Goal: Task Accomplishment & Management: Complete application form

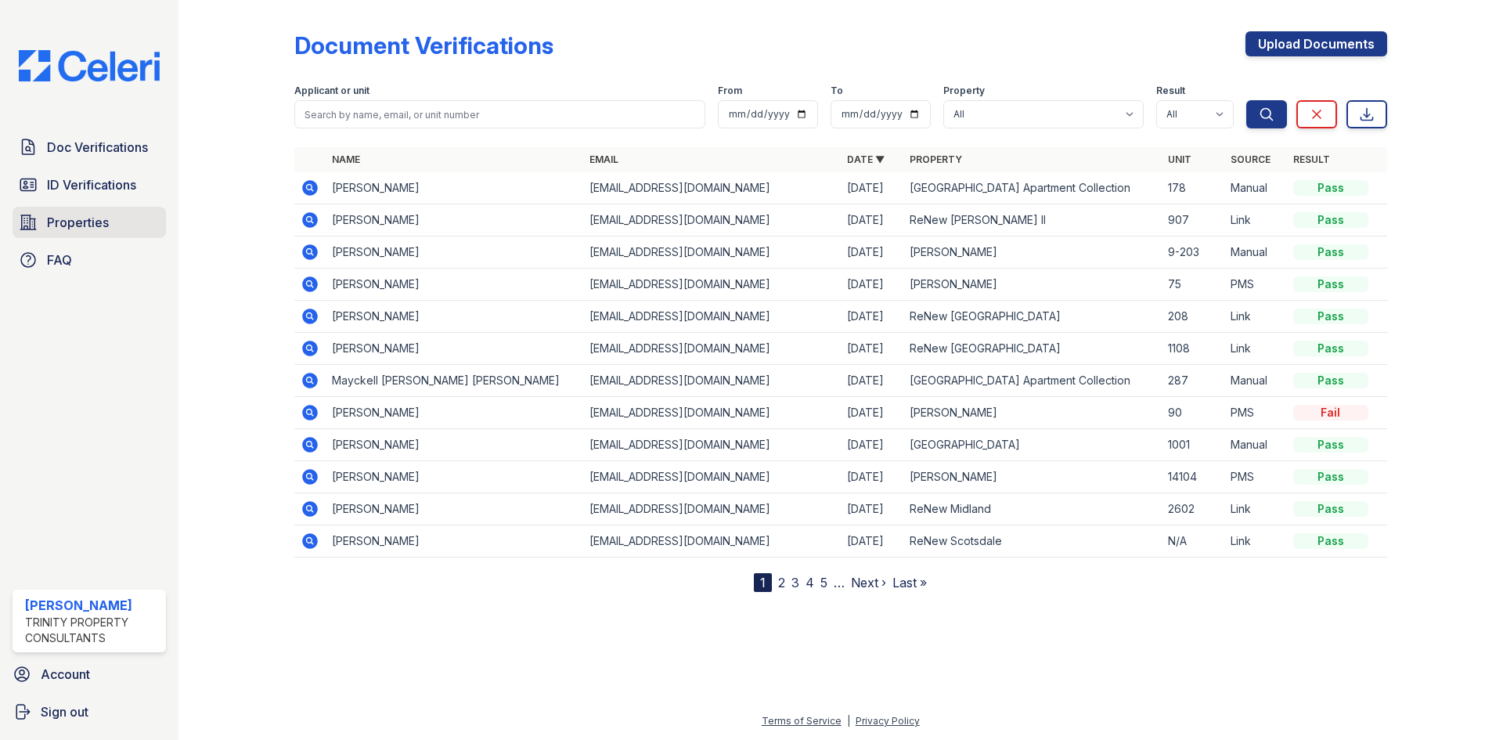
click at [96, 216] on span "Properties" at bounding box center [78, 222] width 62 height 19
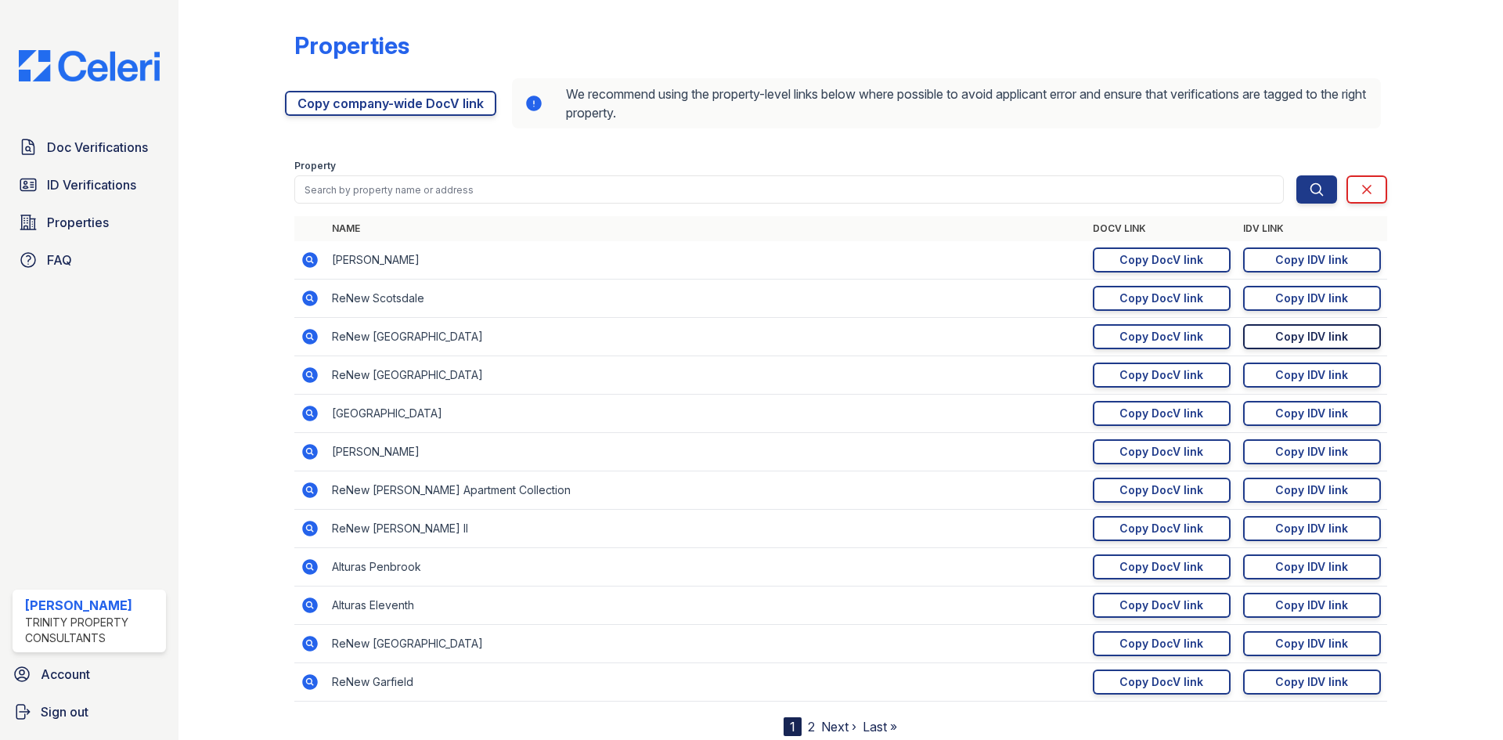
click at [1343, 338] on link "Copy IDV link Copy link" at bounding box center [1312, 336] width 138 height 25
click at [117, 146] on span "Doc Verifications" at bounding box center [97, 147] width 101 height 19
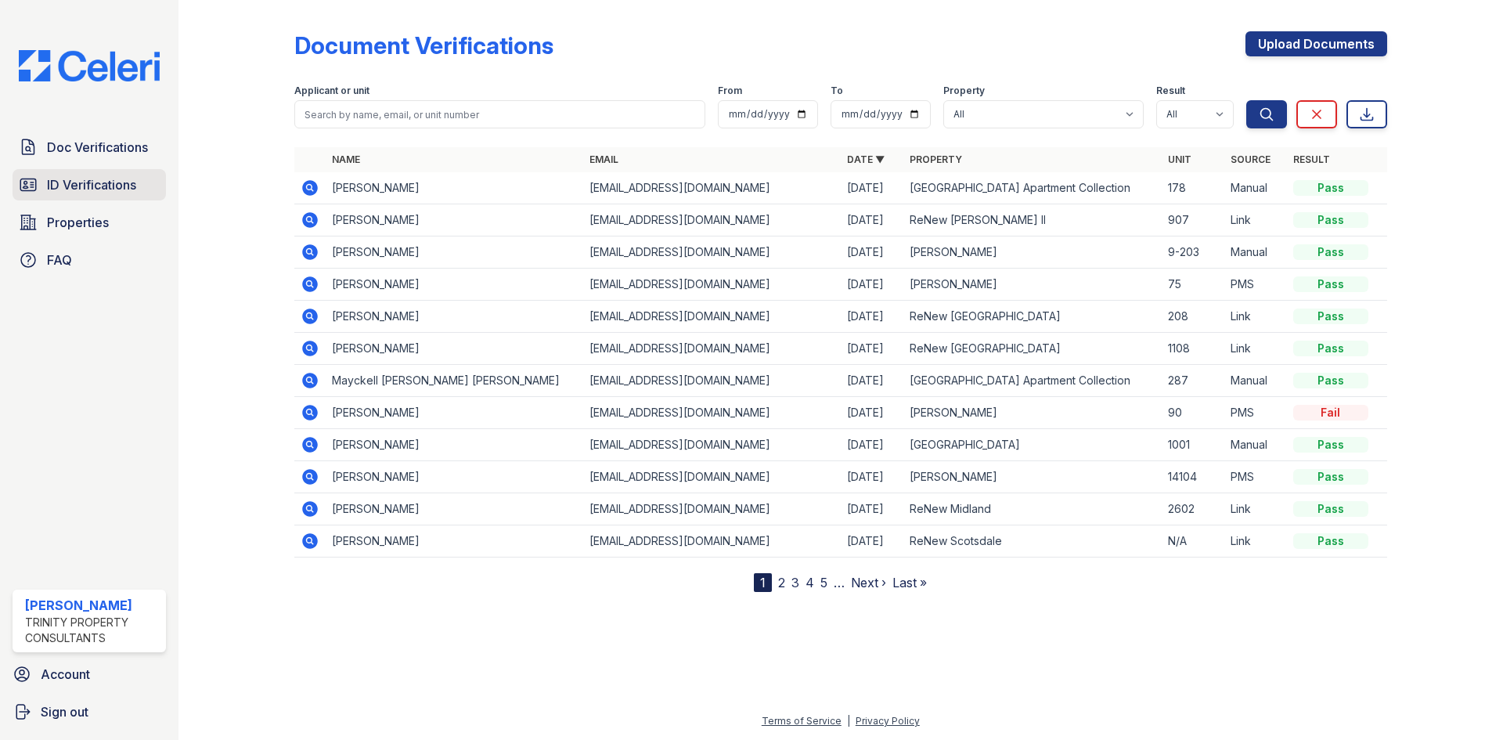
click at [115, 181] on span "ID Verifications" at bounding box center [91, 184] width 89 height 19
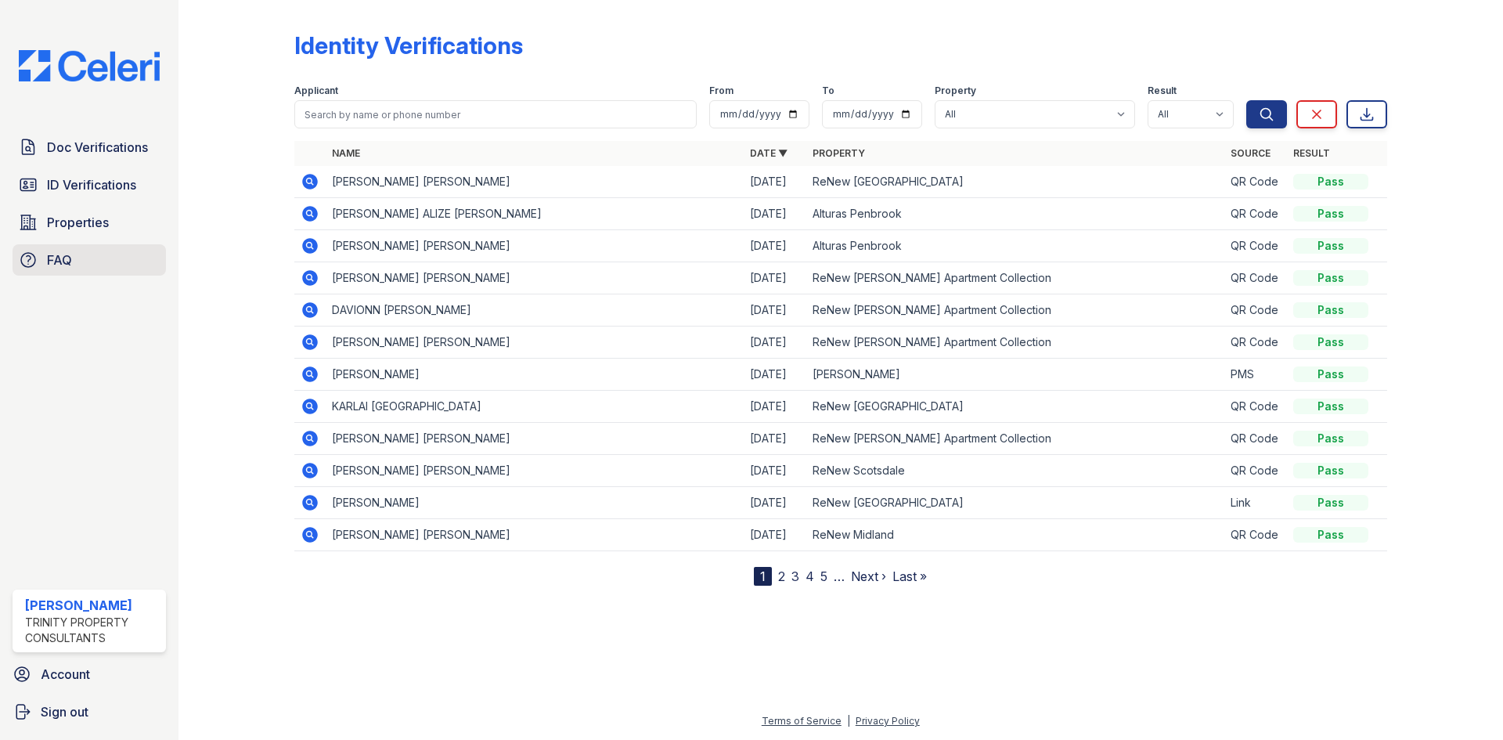
click at [74, 264] on link "FAQ" at bounding box center [89, 259] width 153 height 31
click at [134, 155] on span "Doc Verifications" at bounding box center [97, 147] width 101 height 19
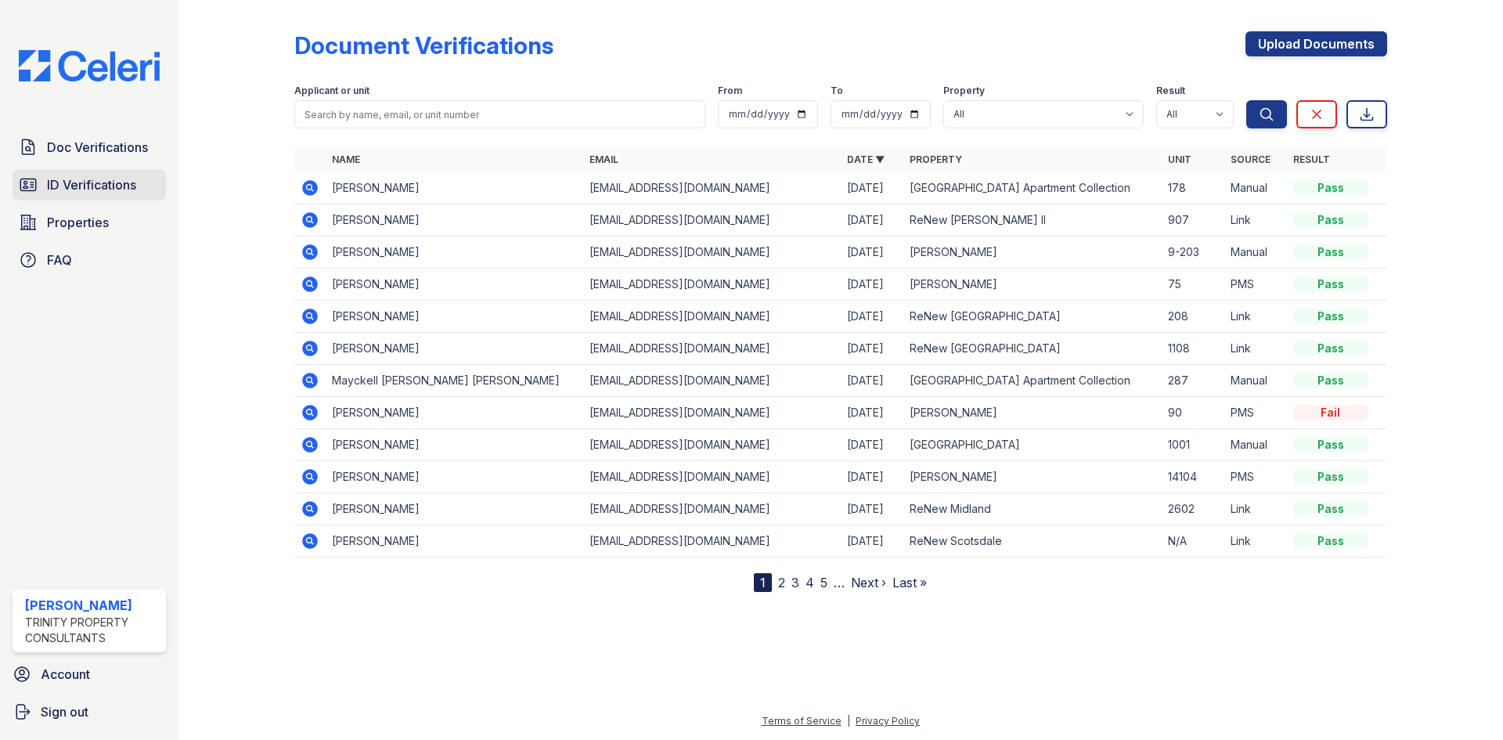
click at [111, 196] on link "ID Verifications" at bounding box center [89, 184] width 153 height 31
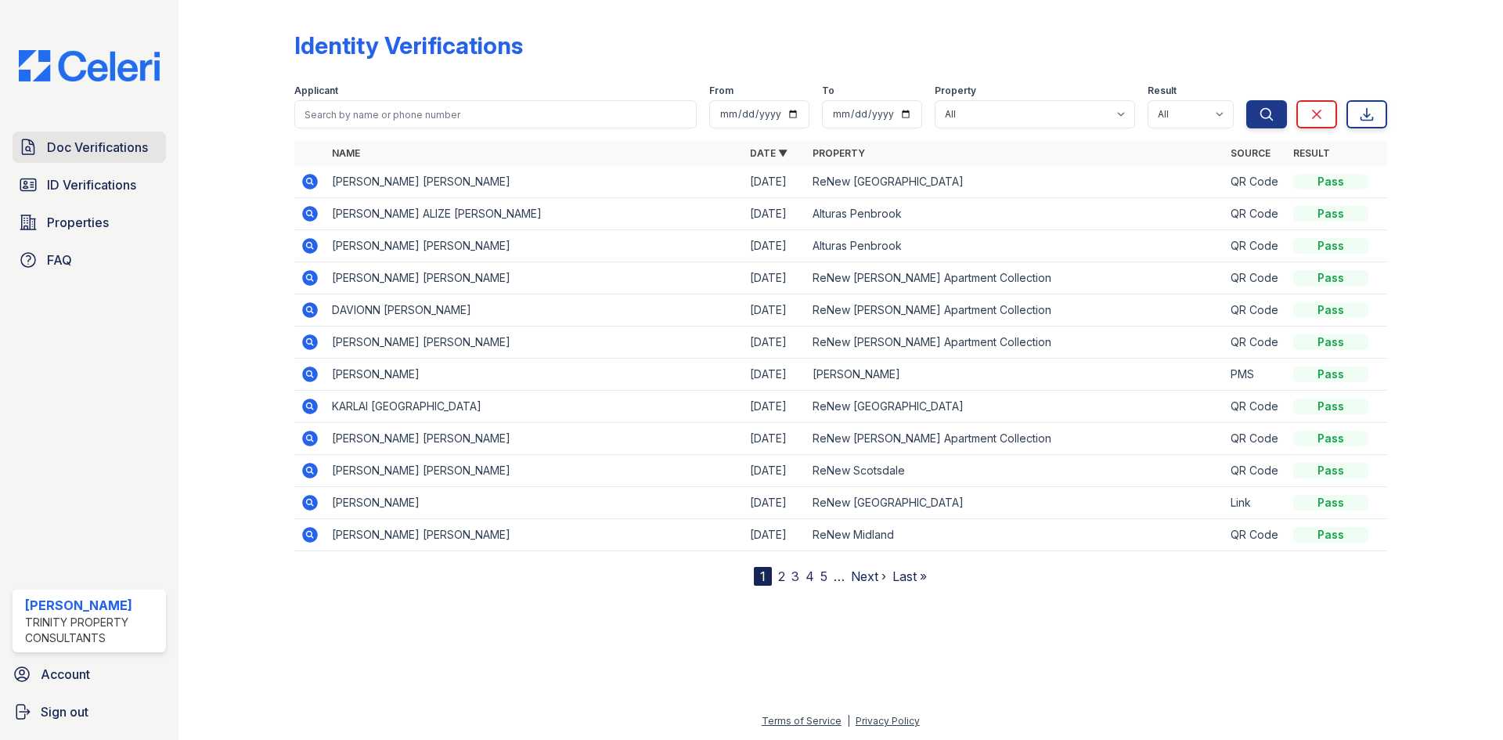
click at [131, 157] on link "Doc Verifications" at bounding box center [89, 147] width 153 height 31
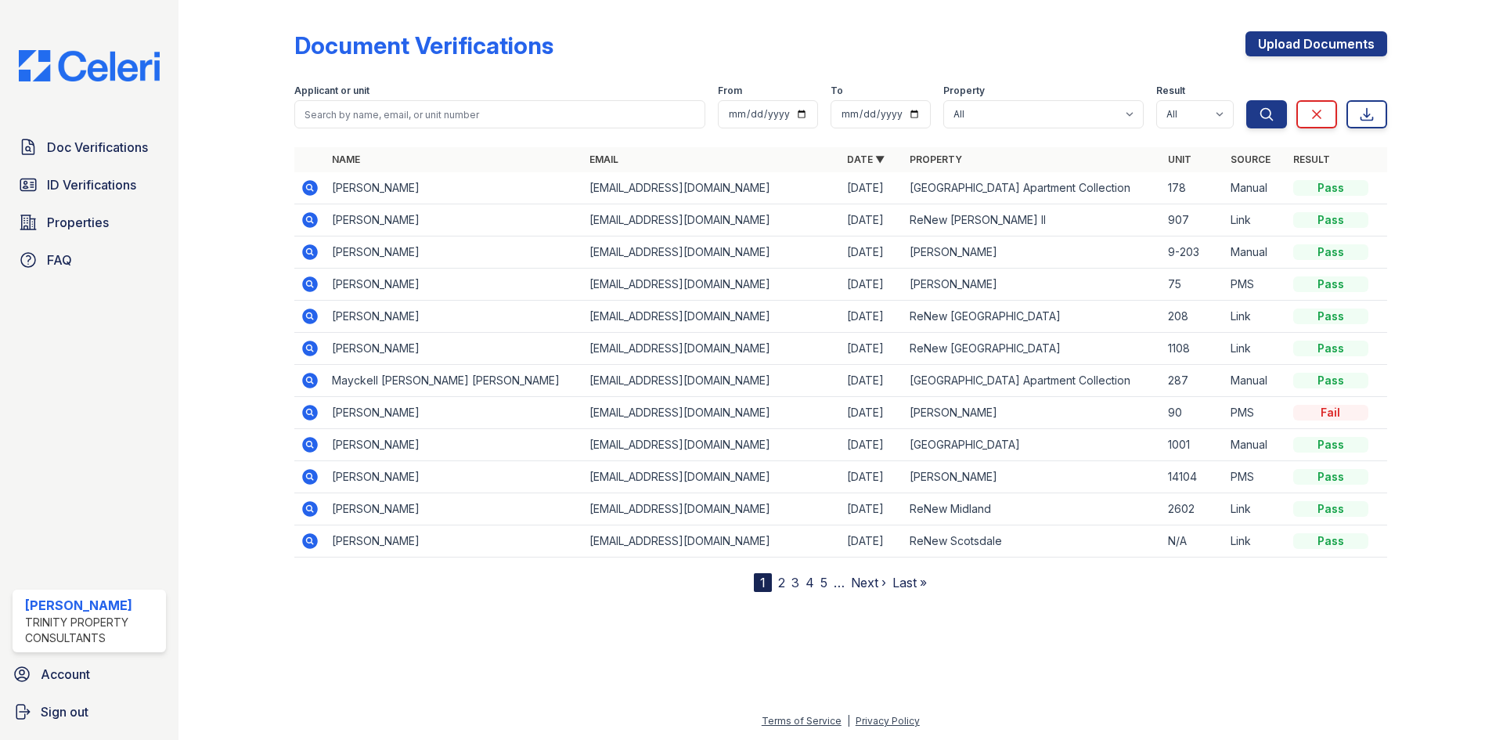
click at [128, 189] on span "ID Verifications" at bounding box center [91, 184] width 89 height 19
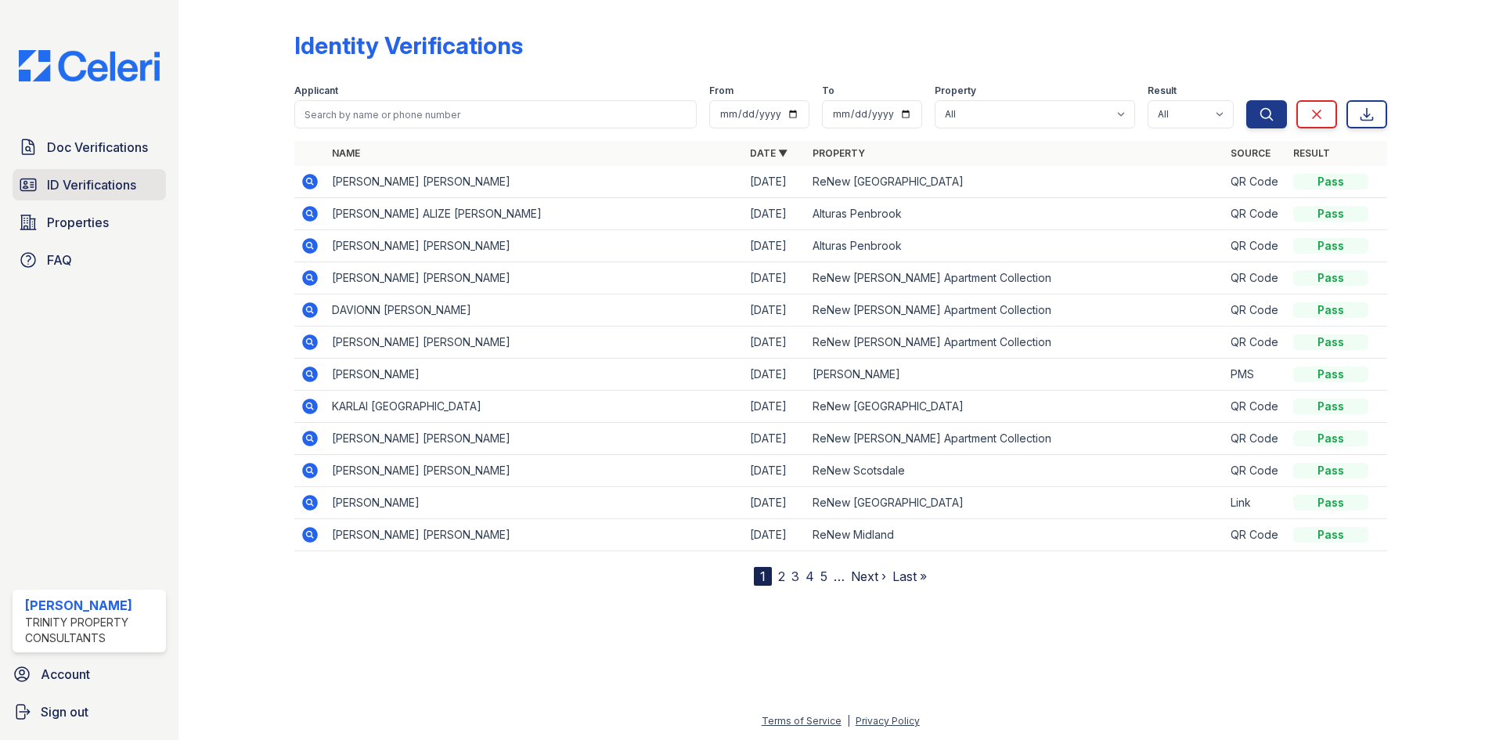
click at [96, 194] on span "ID Verifications" at bounding box center [91, 184] width 89 height 19
click at [112, 153] on span "Doc Verifications" at bounding box center [97, 147] width 101 height 19
click at [124, 168] on div "Doc Verifications ID Verifications Properties FAQ" at bounding box center [89, 204] width 166 height 144
click at [127, 161] on link "Doc Verifications" at bounding box center [89, 147] width 153 height 31
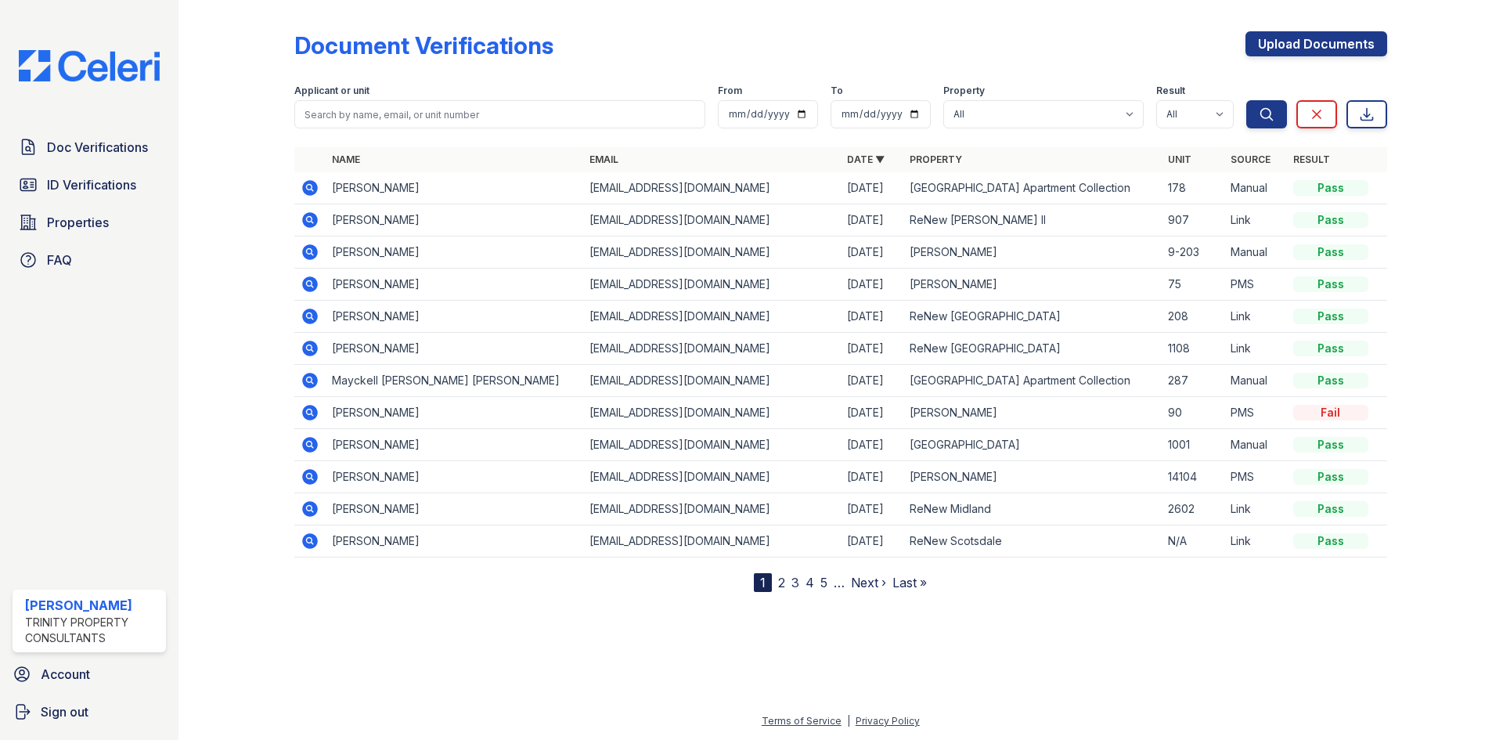
click at [128, 173] on link "ID Verifications" at bounding box center [89, 184] width 153 height 31
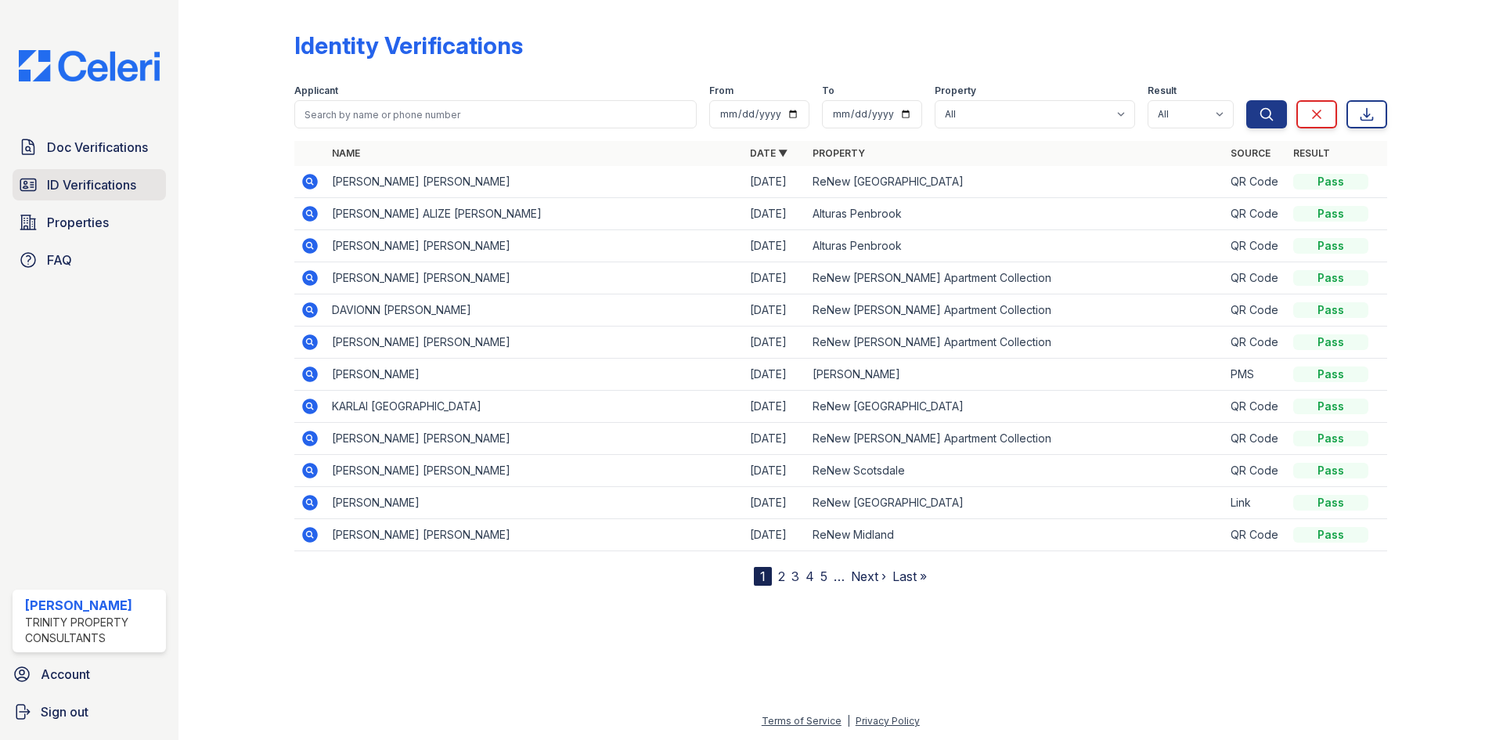
click at [123, 189] on span "ID Verifications" at bounding box center [91, 184] width 89 height 19
click at [142, 183] on link "ID Verifications" at bounding box center [89, 184] width 153 height 31
click at [122, 183] on span "ID Verifications" at bounding box center [91, 184] width 89 height 19
click at [135, 150] on span "Doc Verifications" at bounding box center [97, 147] width 101 height 19
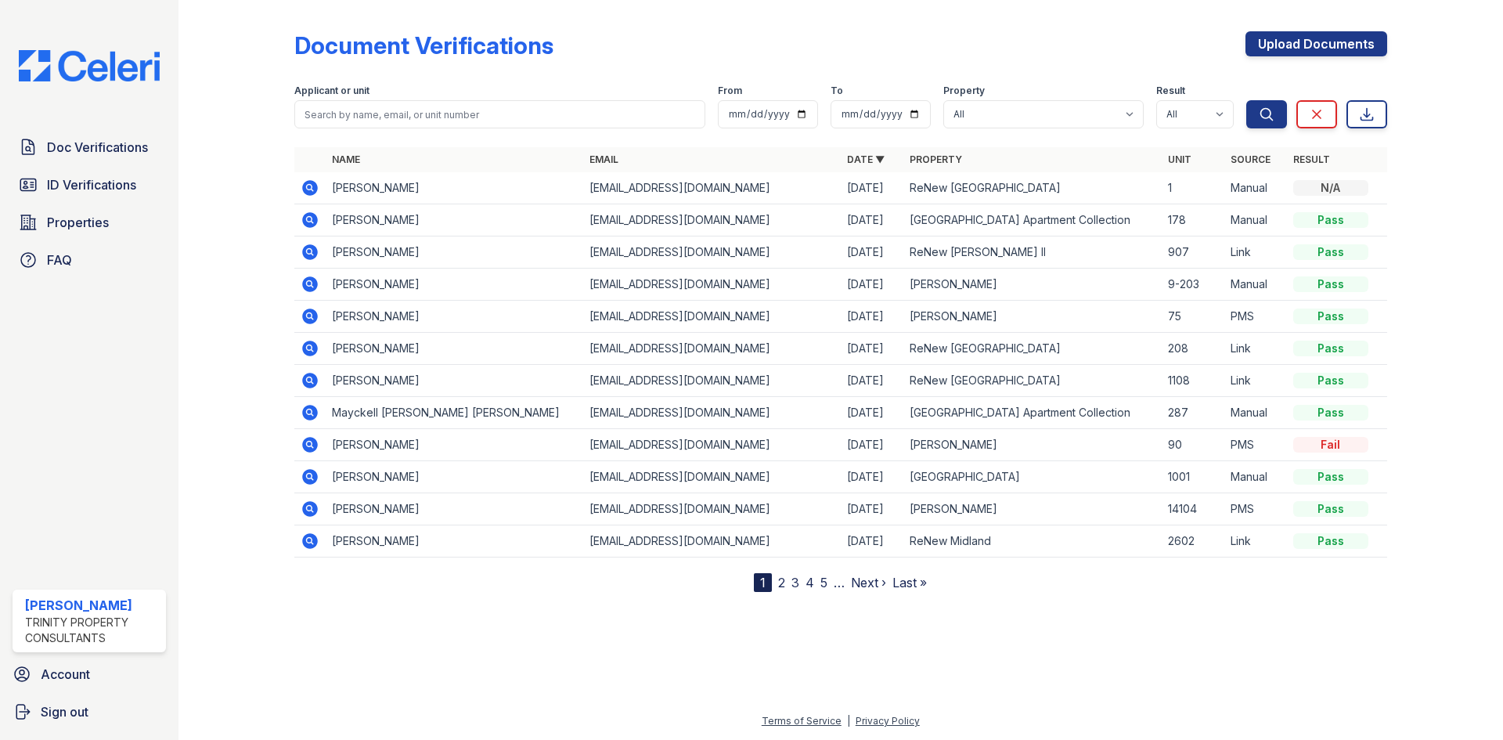
click at [306, 190] on icon at bounding box center [310, 188] width 16 height 16
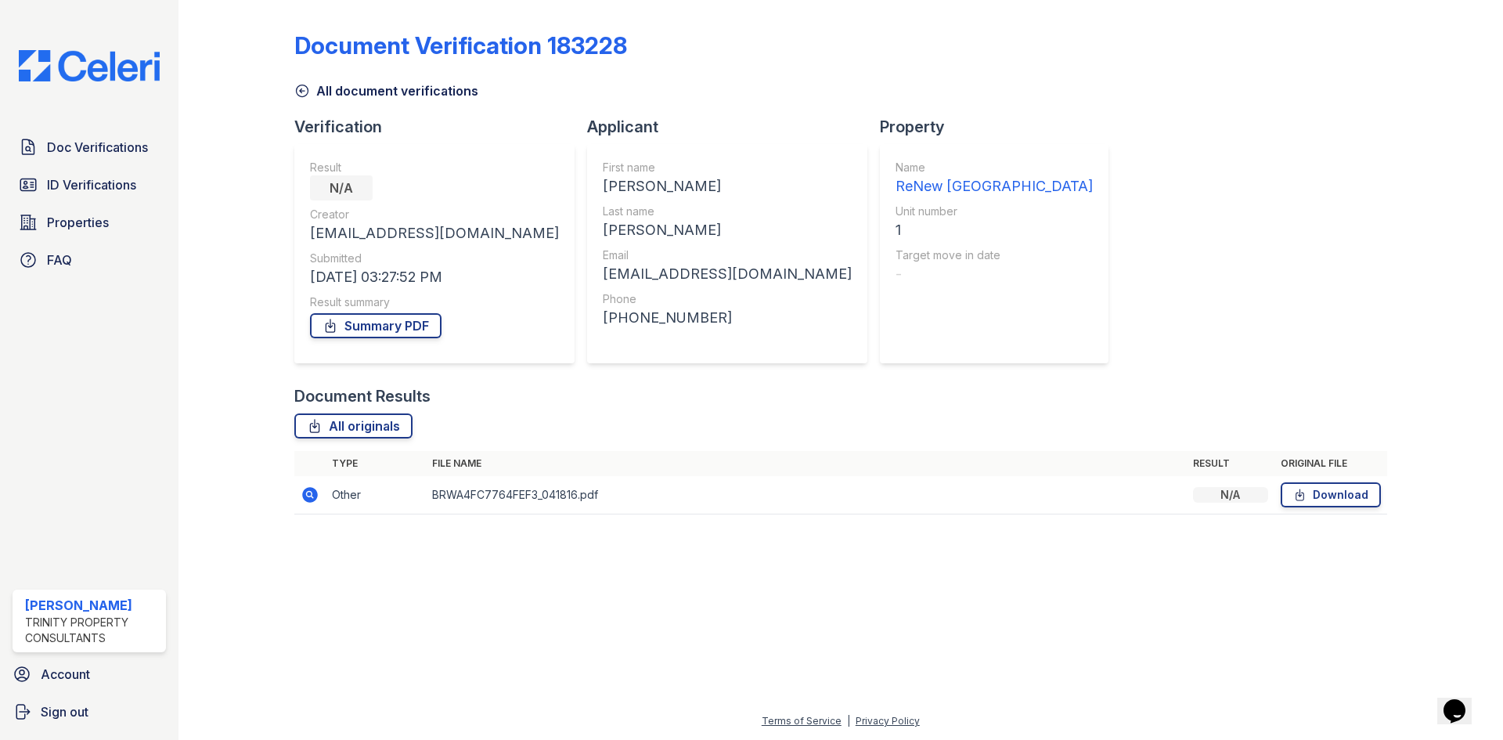
click at [301, 492] on icon at bounding box center [310, 494] width 19 height 19
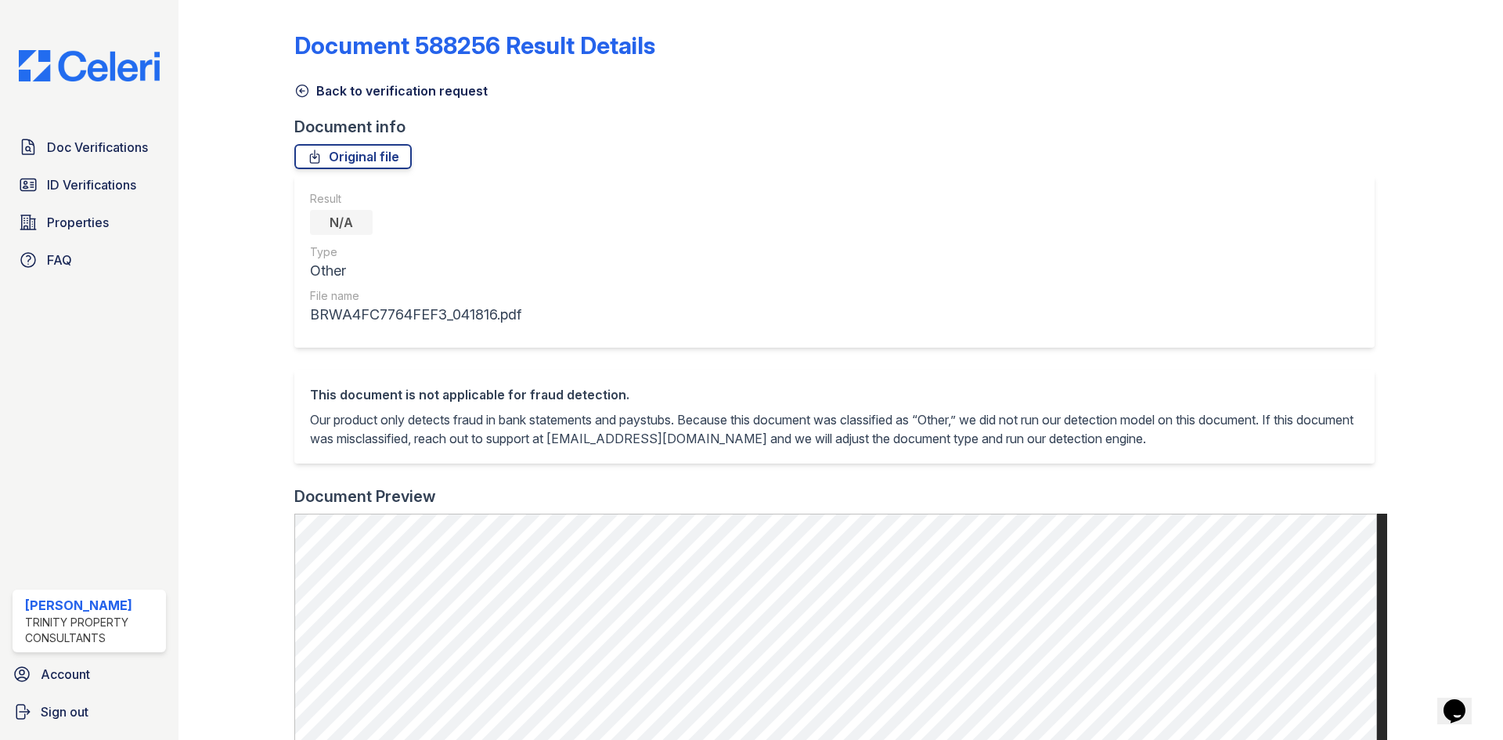
click at [294, 90] on icon at bounding box center [302, 91] width 16 height 16
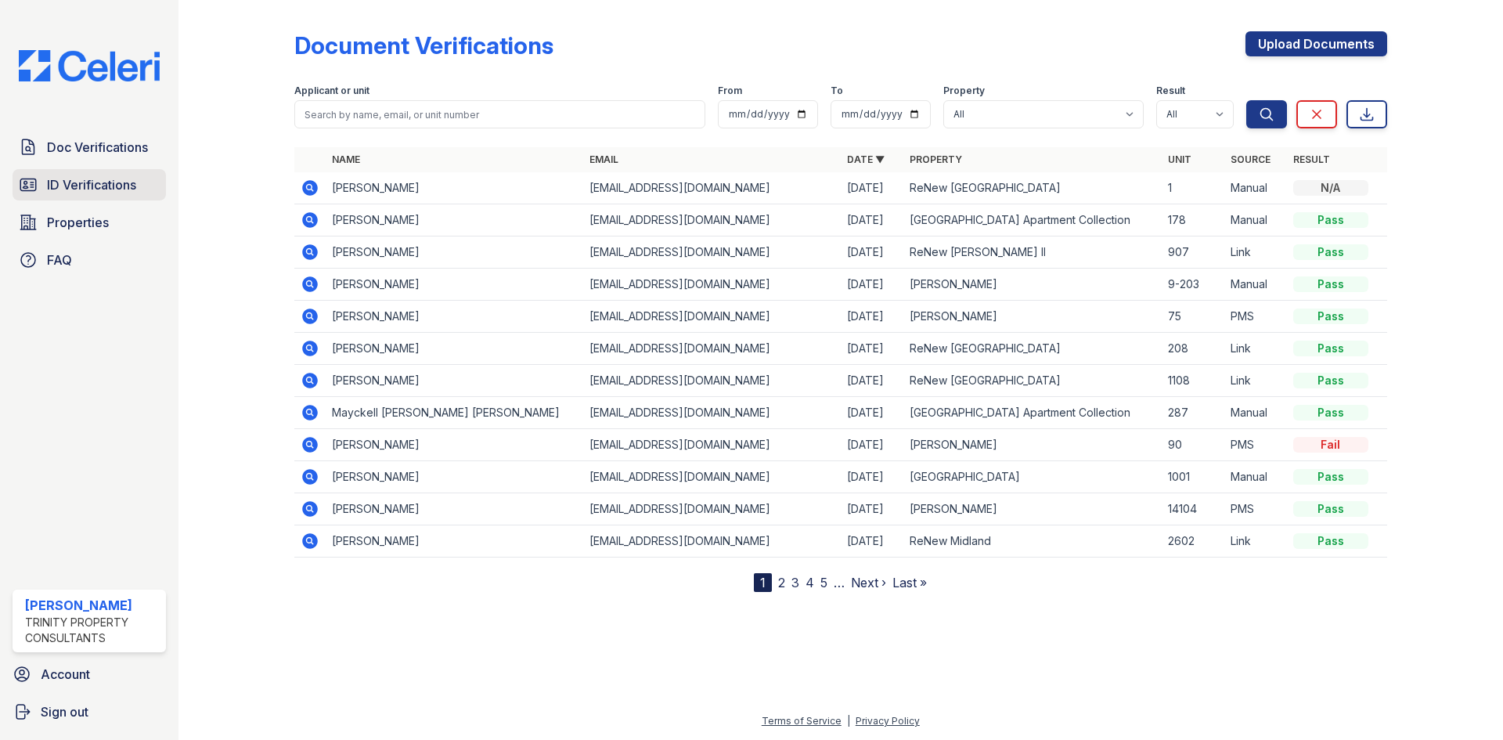
click at [106, 182] on span "ID Verifications" at bounding box center [91, 184] width 89 height 19
click at [107, 143] on span "Doc Verifications" at bounding box center [97, 147] width 101 height 19
click at [129, 182] on span "ID Verifications" at bounding box center [91, 184] width 89 height 19
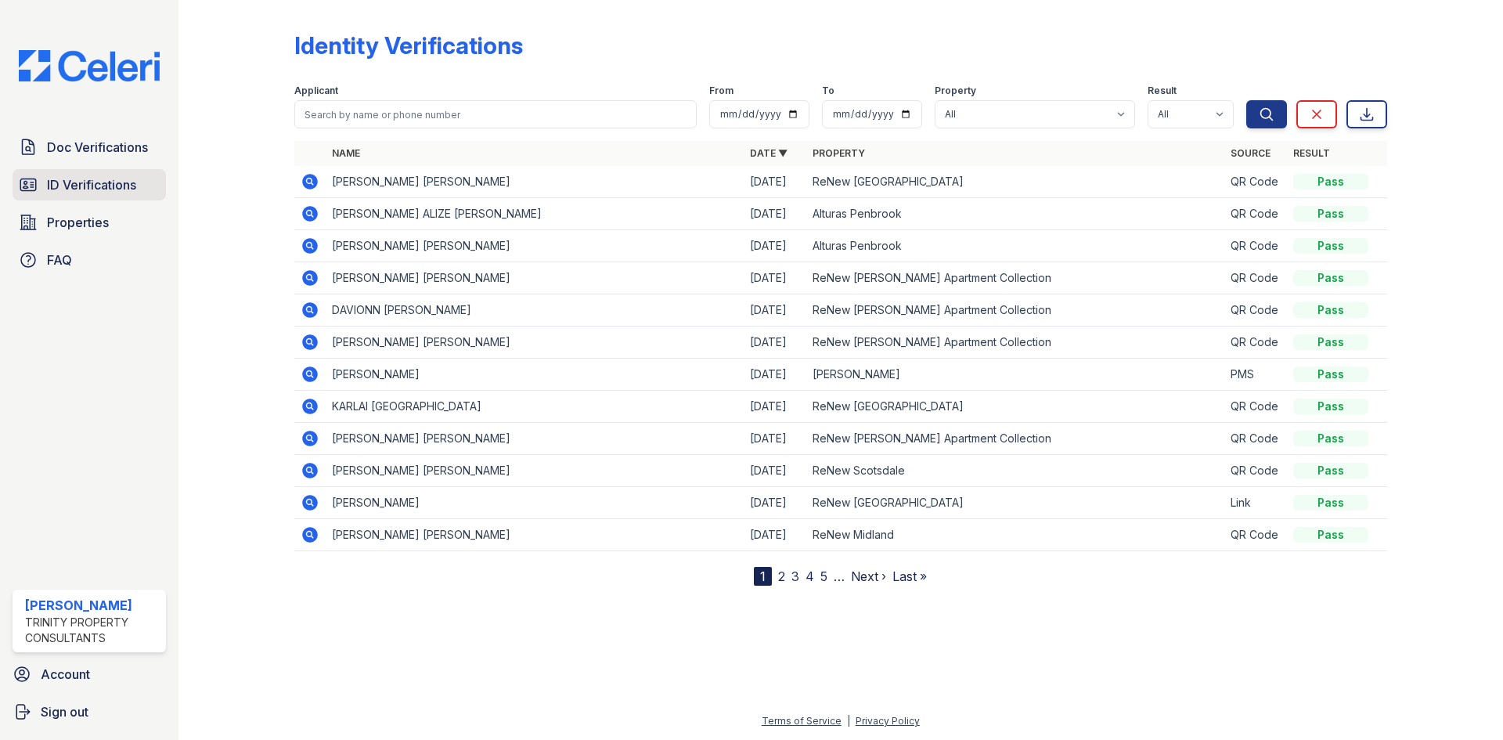
click at [125, 183] on span "ID Verifications" at bounding box center [91, 184] width 89 height 19
click at [128, 150] on span "Doc Verifications" at bounding box center [97, 147] width 101 height 19
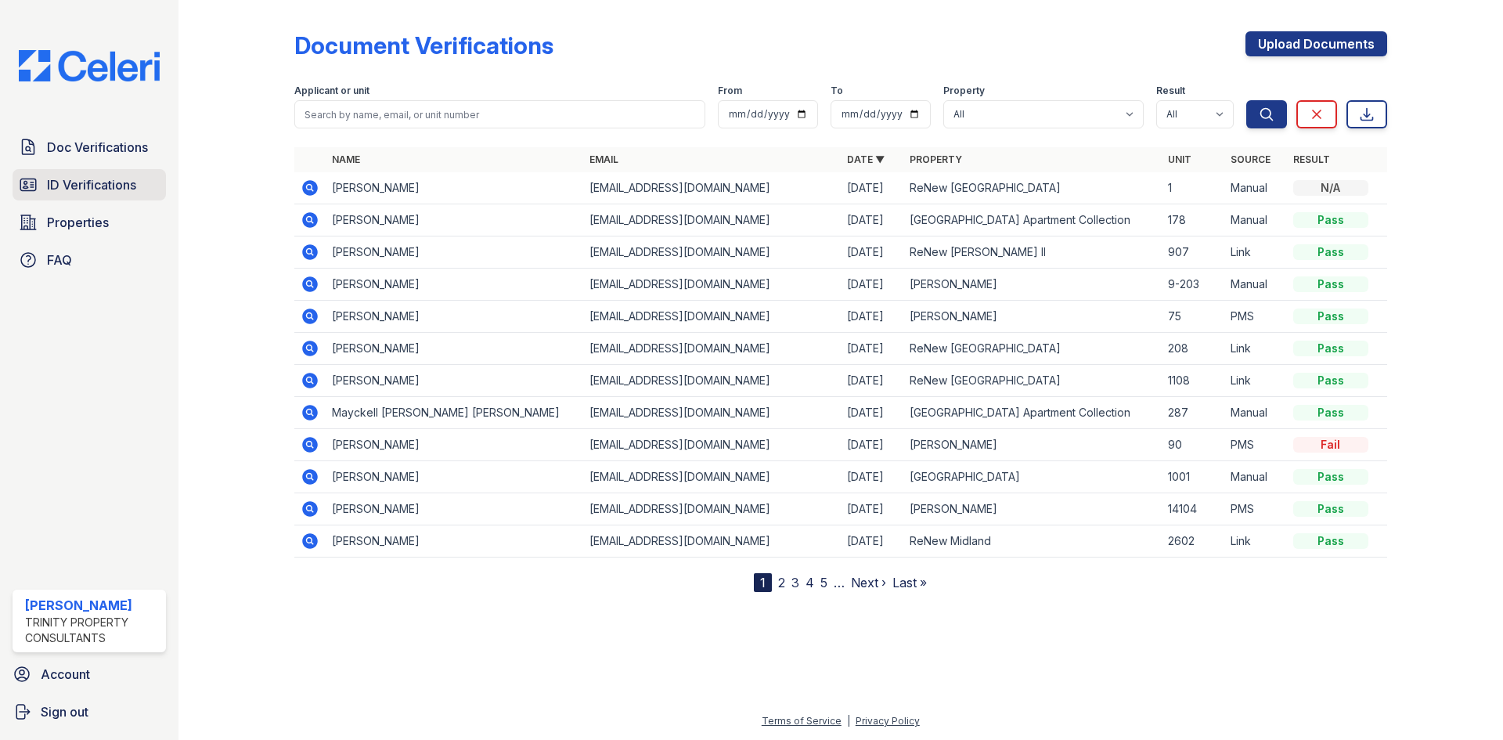
click at [43, 192] on link "ID Verifications" at bounding box center [89, 184] width 153 height 31
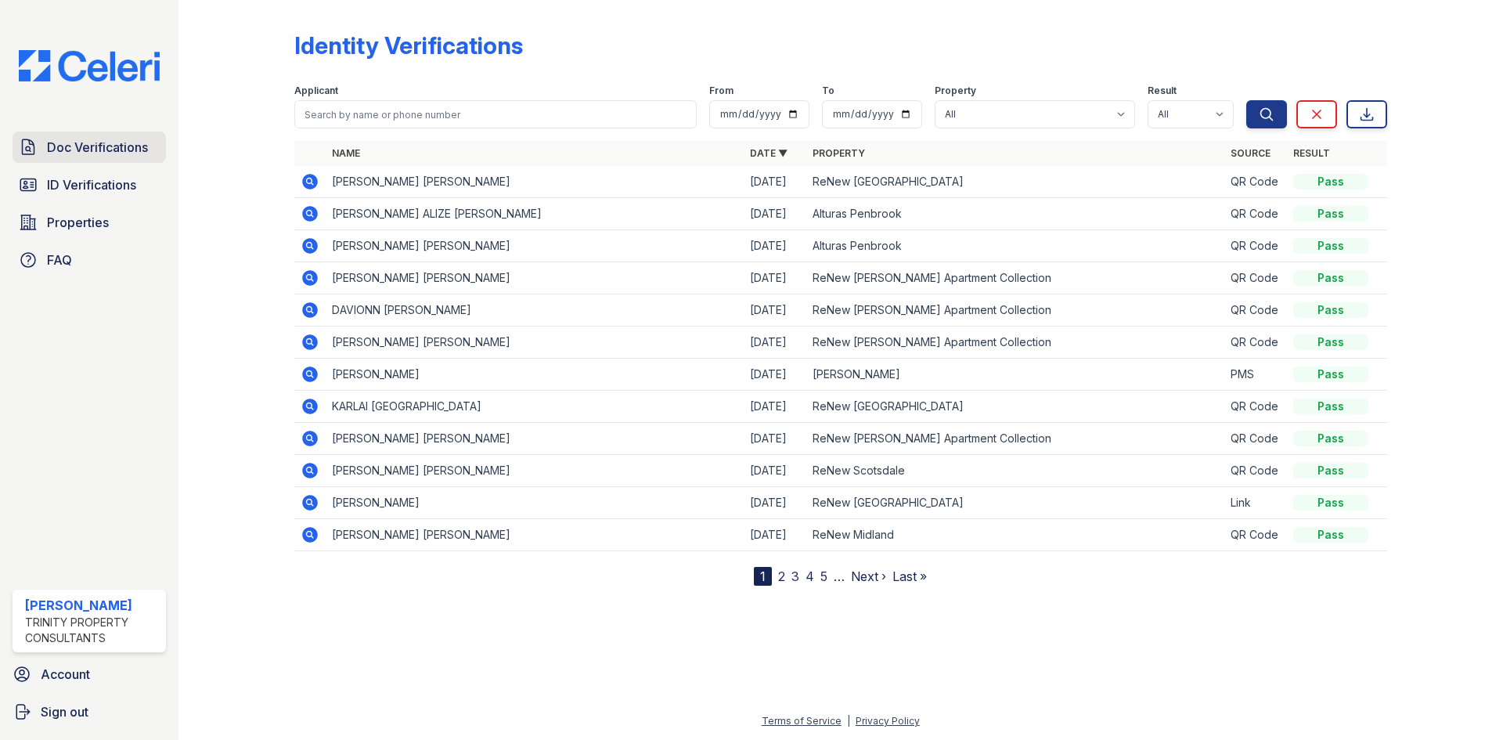
click at [135, 156] on span "Doc Verifications" at bounding box center [97, 147] width 101 height 19
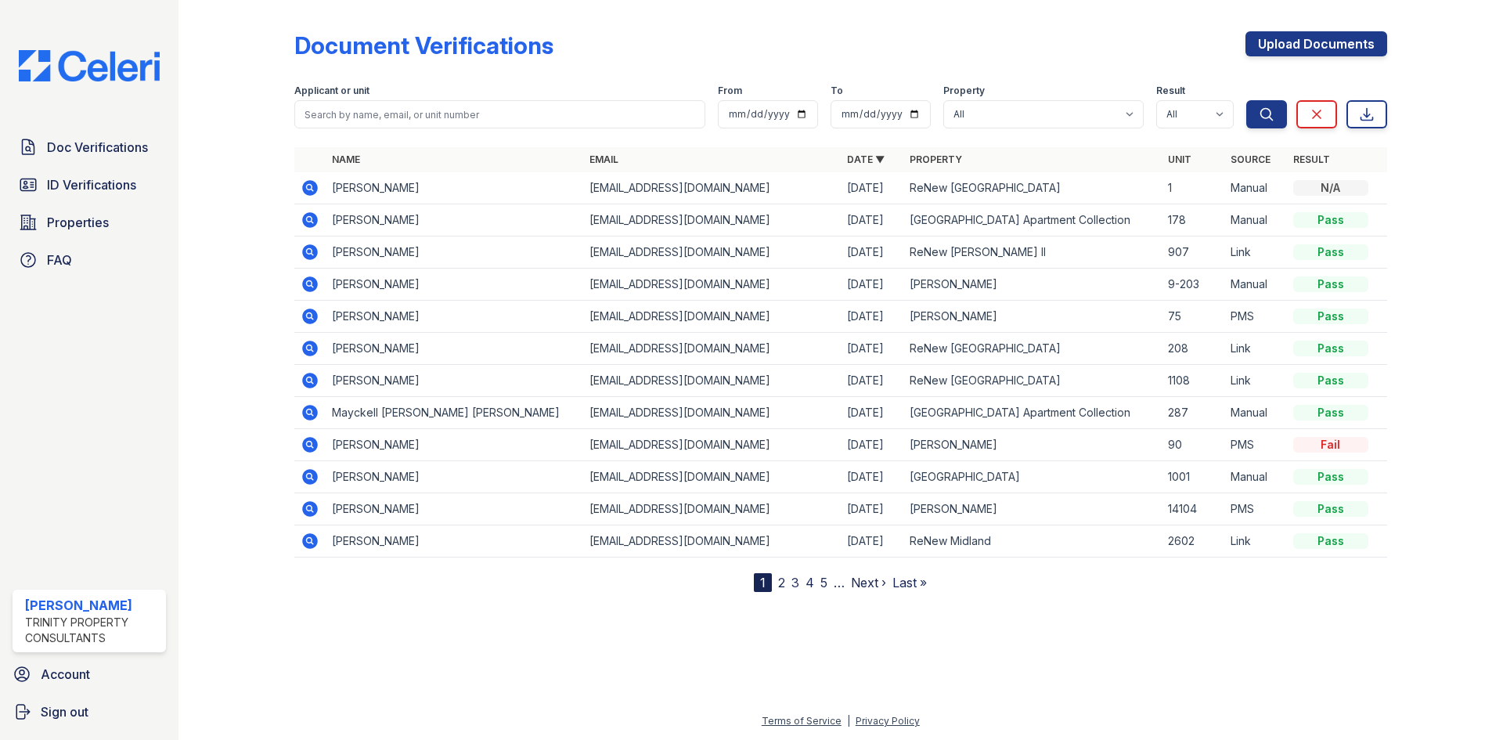
click at [309, 189] on icon at bounding box center [309, 187] width 4 height 4
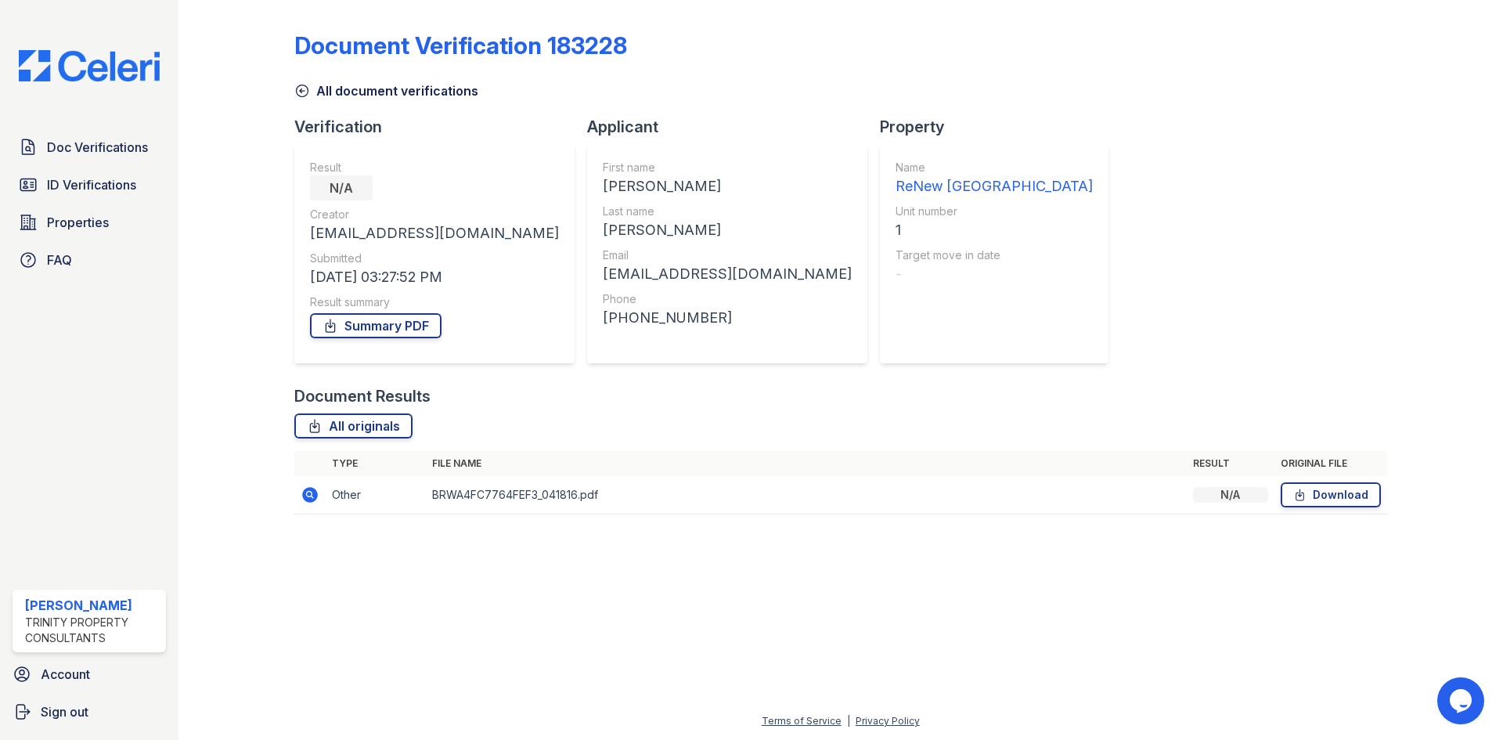
click at [302, 92] on icon at bounding box center [302, 91] width 16 height 16
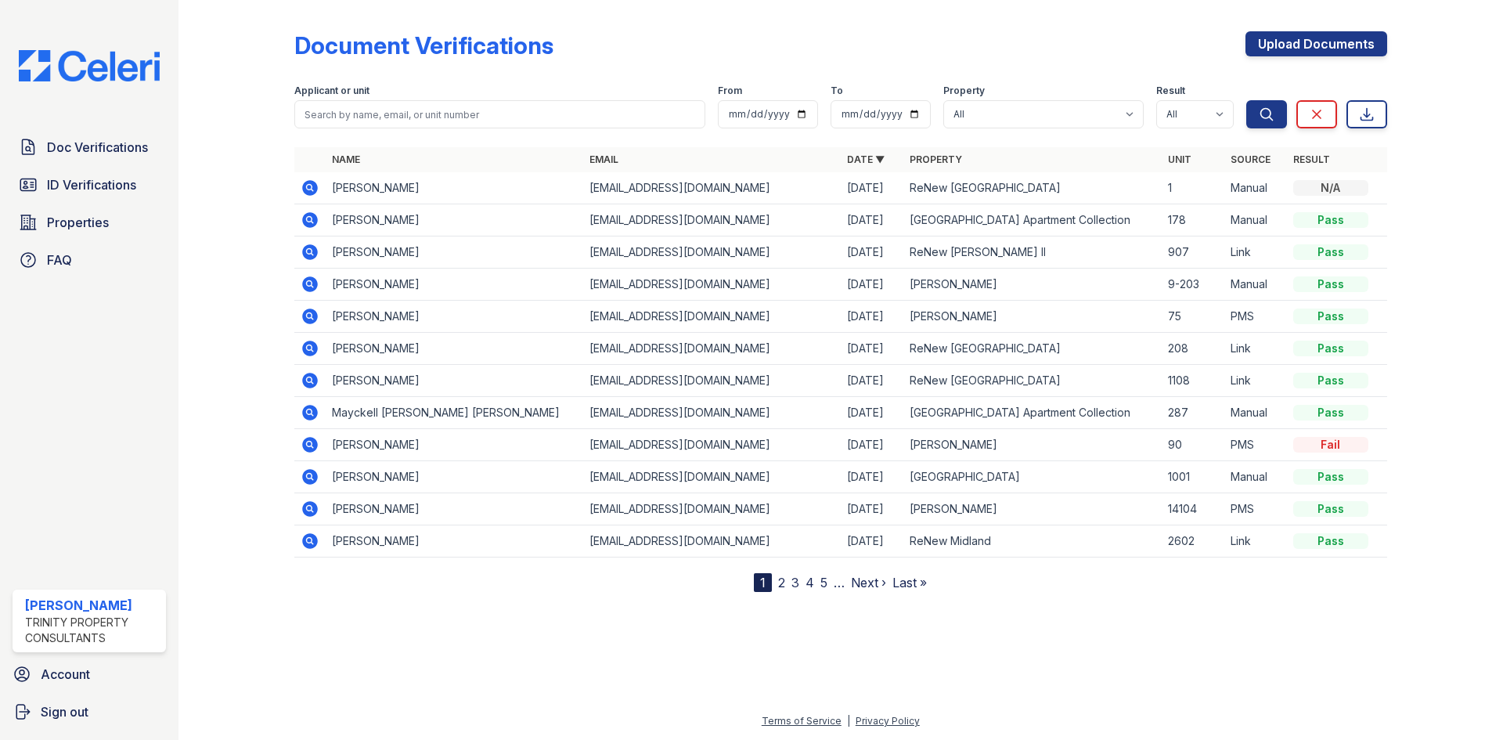
click at [311, 184] on icon at bounding box center [310, 188] width 16 height 16
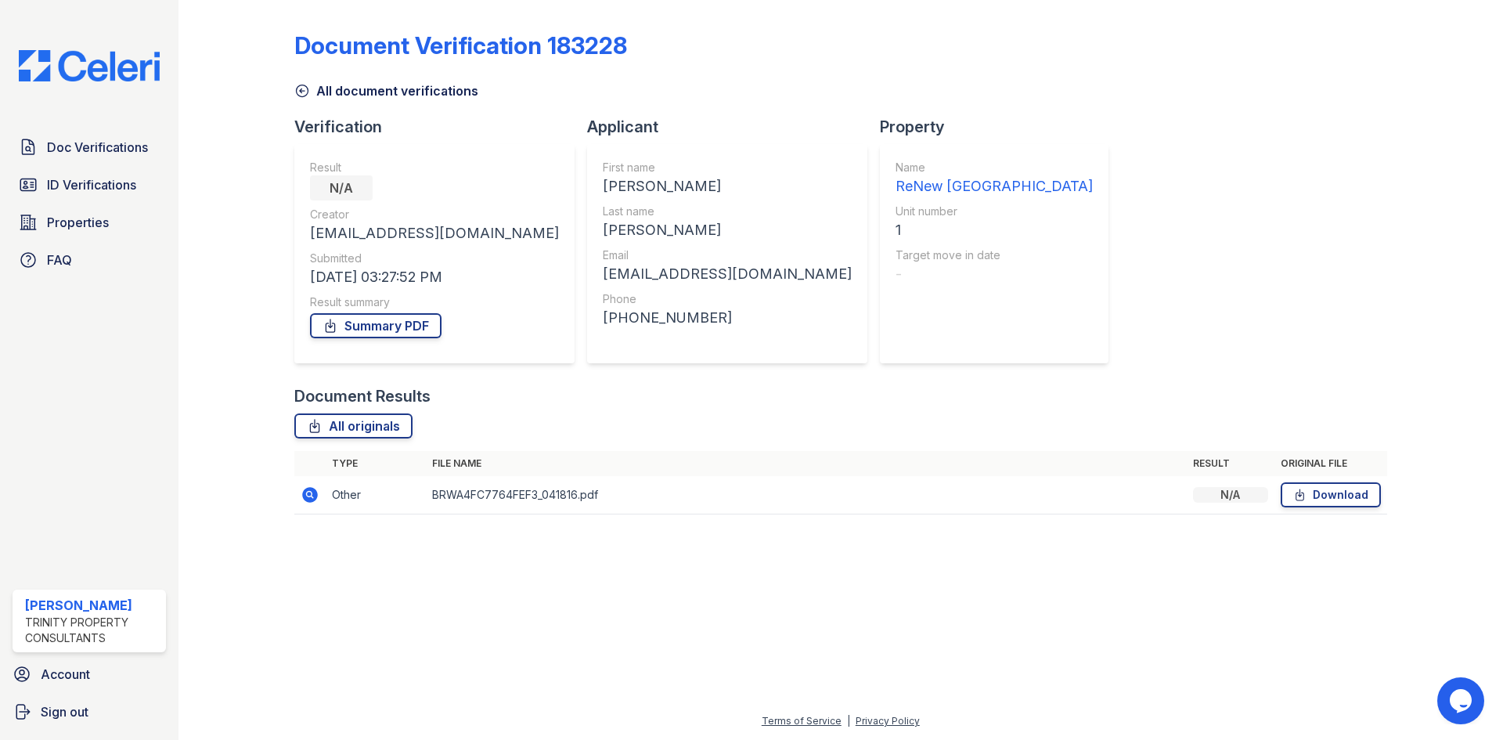
click at [299, 88] on icon at bounding box center [302, 91] width 16 height 16
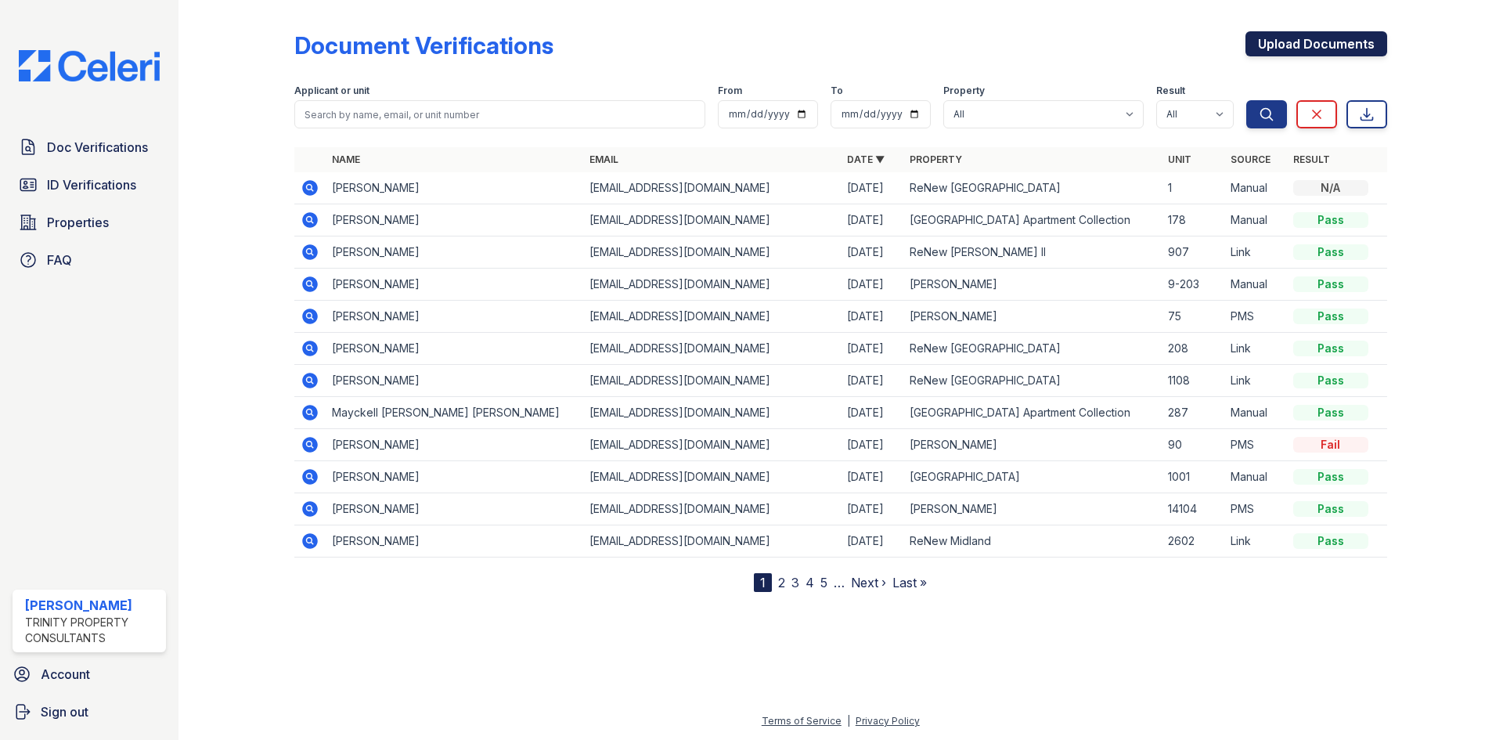
click at [1327, 47] on link "Upload Documents" at bounding box center [1317, 43] width 142 height 25
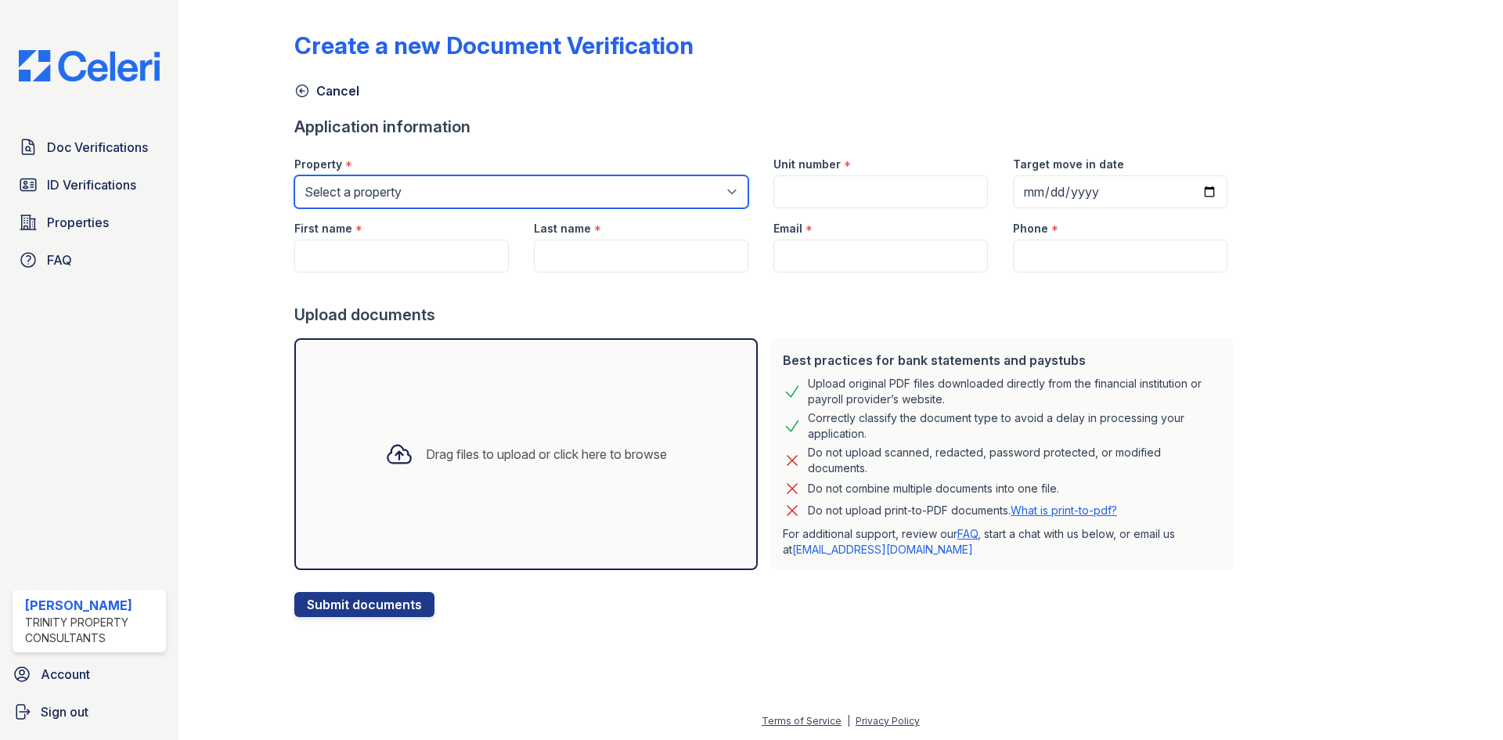
click at [397, 191] on select "Select a property [GEOGRAPHIC_DATA][PERSON_NAME] Alturas Eleventh [GEOGRAPHIC_D…" at bounding box center [521, 191] width 454 height 33
select select "75"
click at [294, 175] on select "Select a property [GEOGRAPHIC_DATA][PERSON_NAME] Alturas Eleventh [GEOGRAPHIC_D…" at bounding box center [521, 191] width 454 height 33
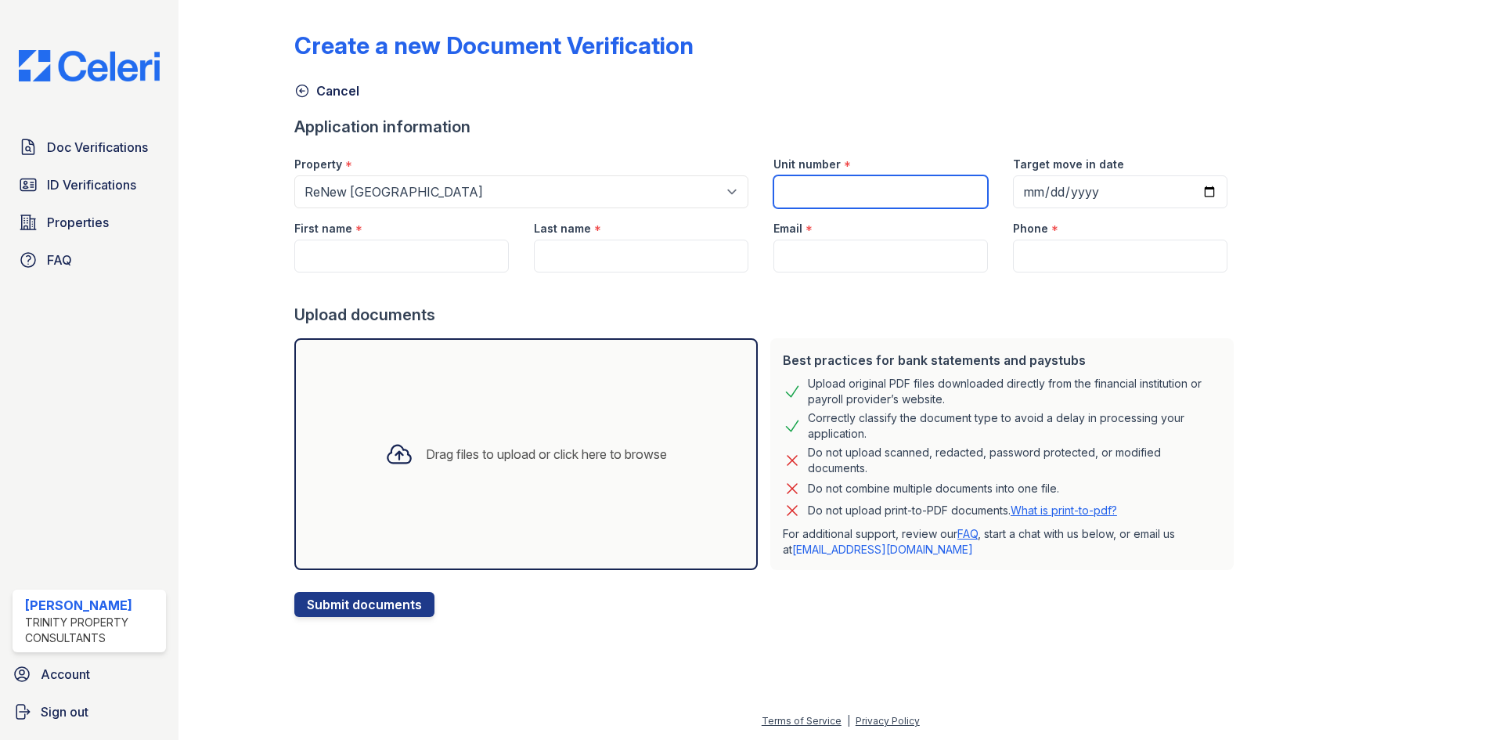
click at [852, 187] on input "Unit number" at bounding box center [880, 191] width 215 height 33
type input "1107"
click at [1019, 186] on input "Target move in date" at bounding box center [1120, 191] width 215 height 33
type input "[DATE]"
click at [449, 260] on input "First name" at bounding box center [401, 256] width 215 height 33
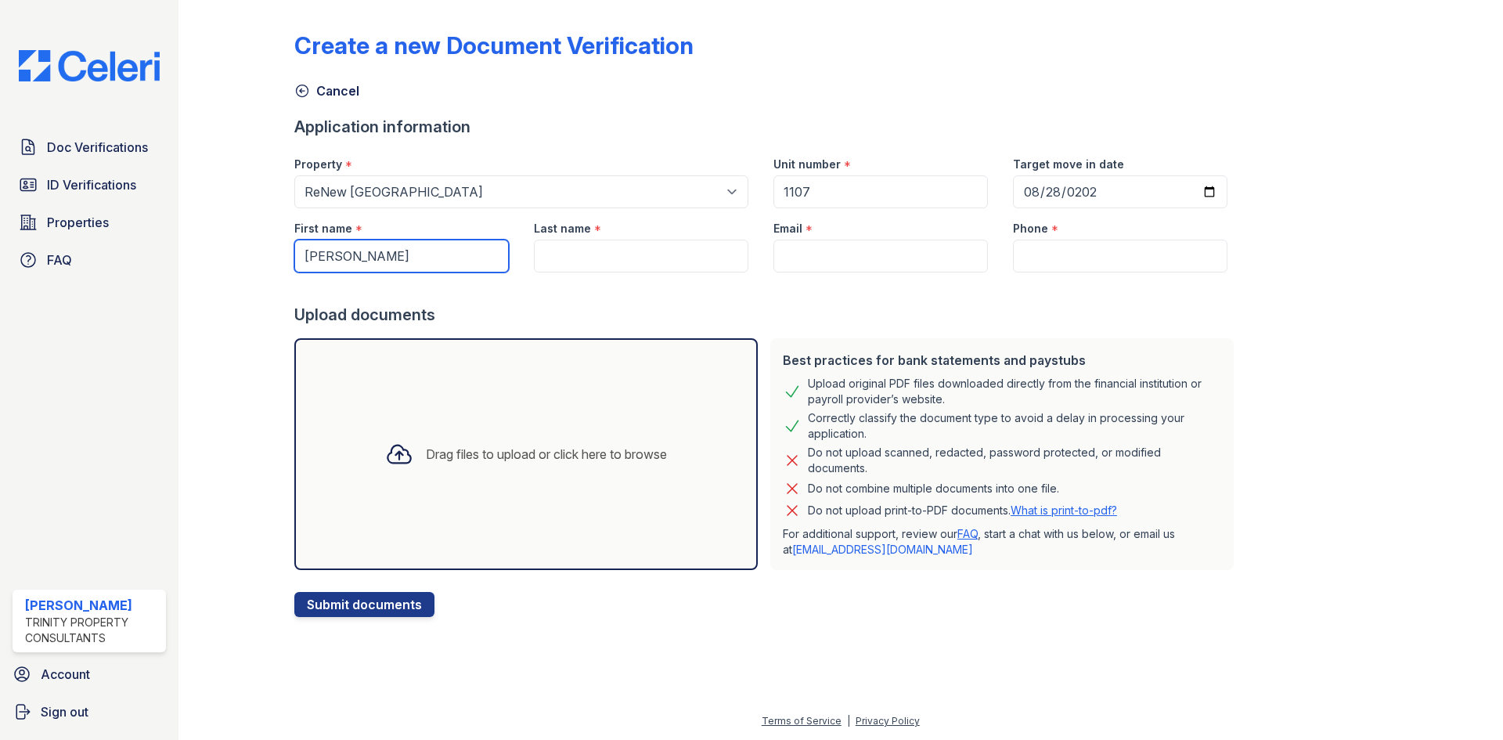
type input "[PERSON_NAME]"
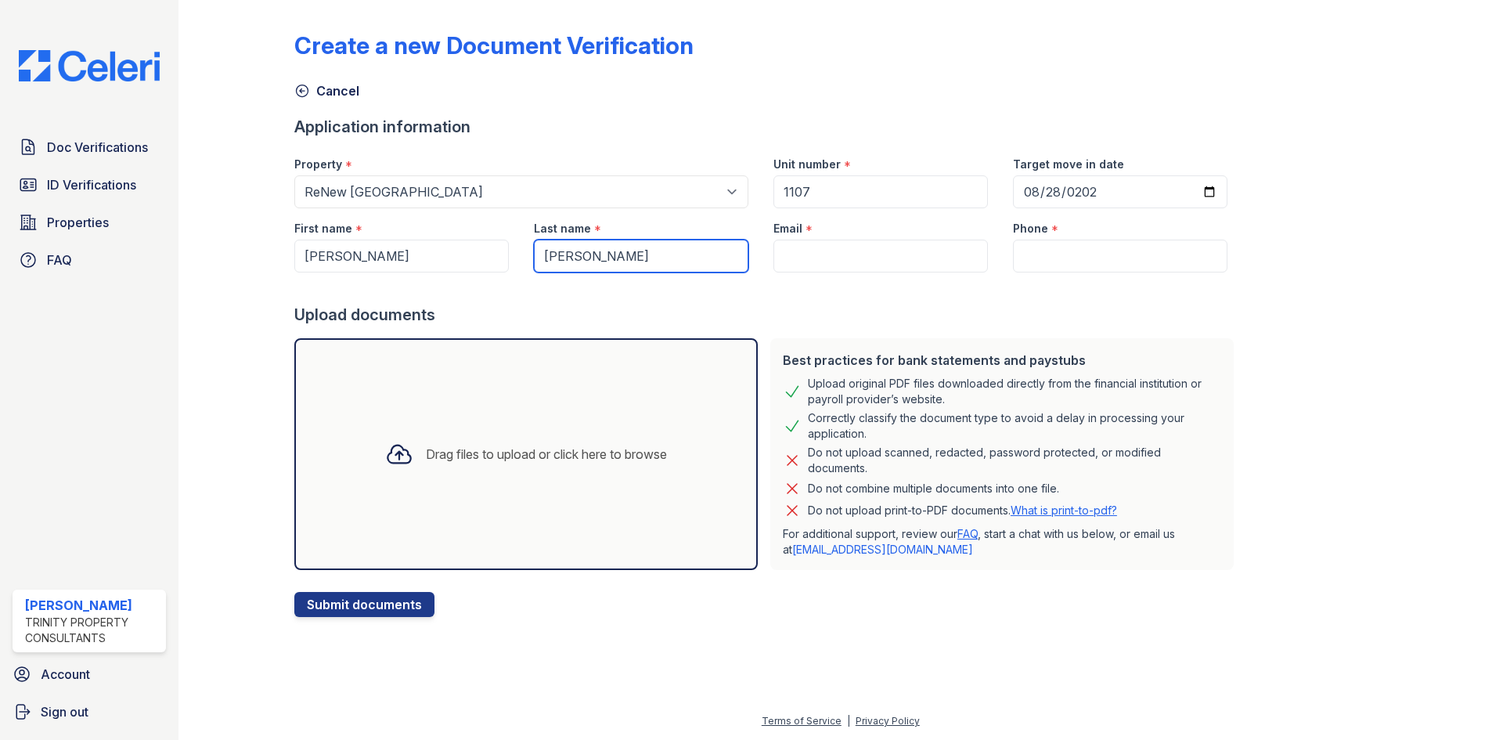
type input "[PERSON_NAME]"
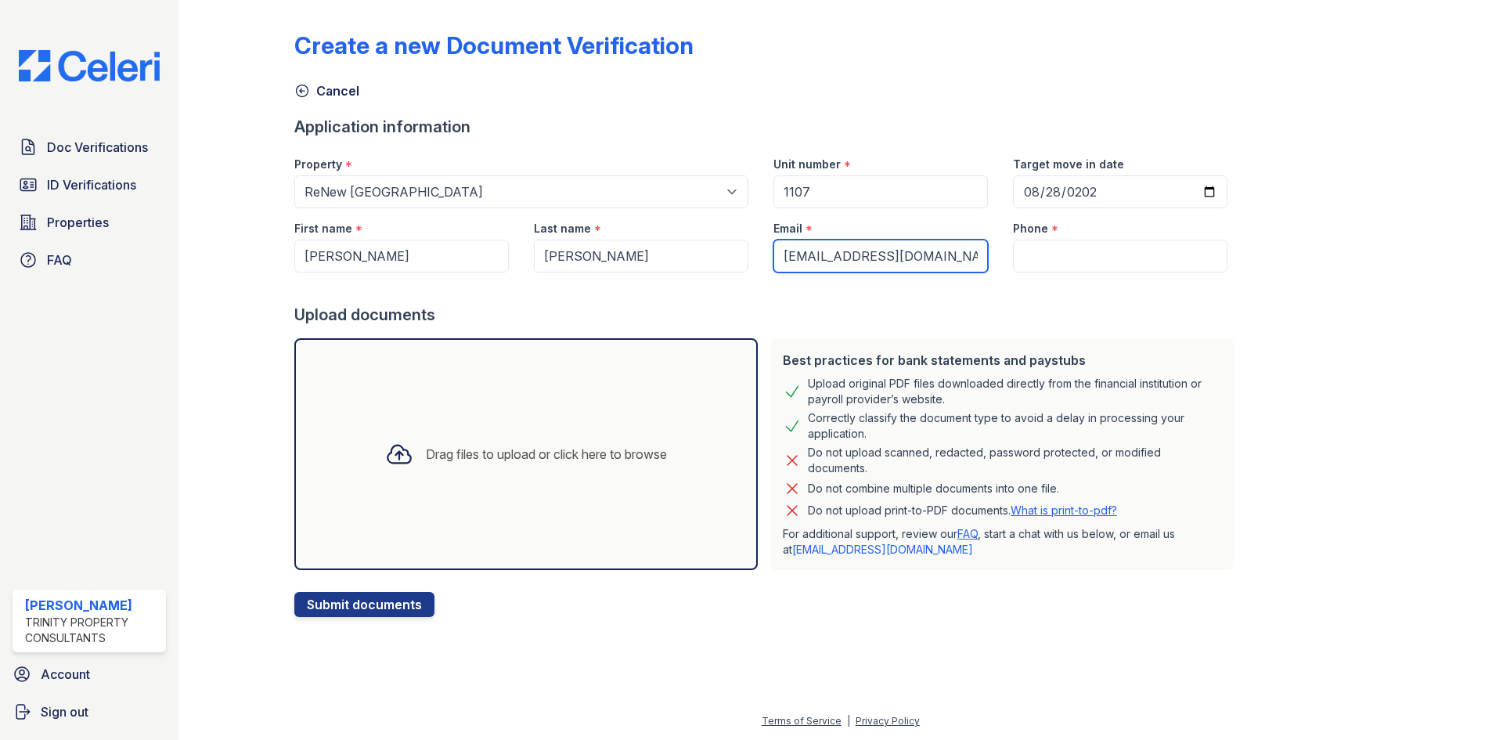
type input "[EMAIL_ADDRESS][DOMAIN_NAME]"
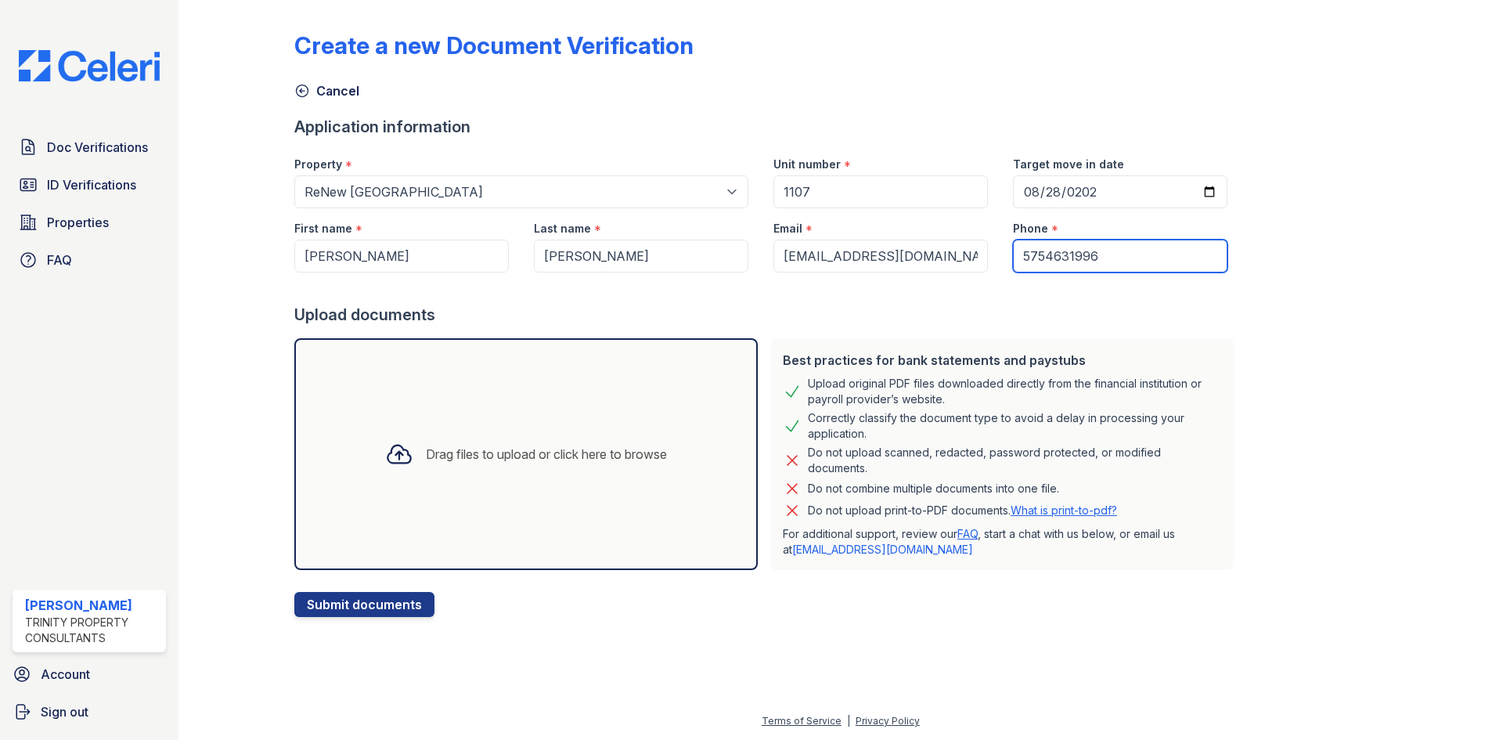
type input "5754631996"
click at [467, 449] on div "Drag files to upload or click here to browse" at bounding box center [546, 454] width 241 height 19
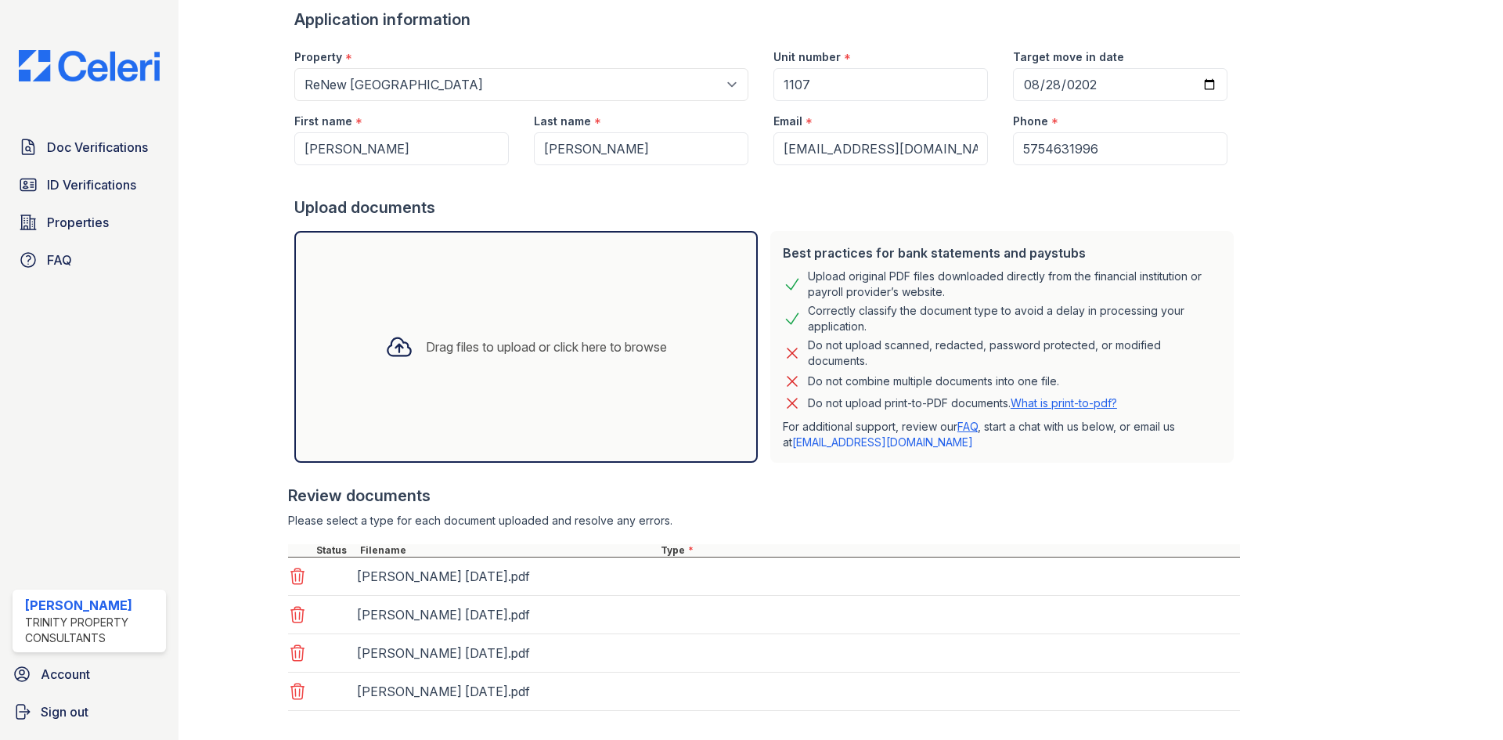
scroll to position [188, 0]
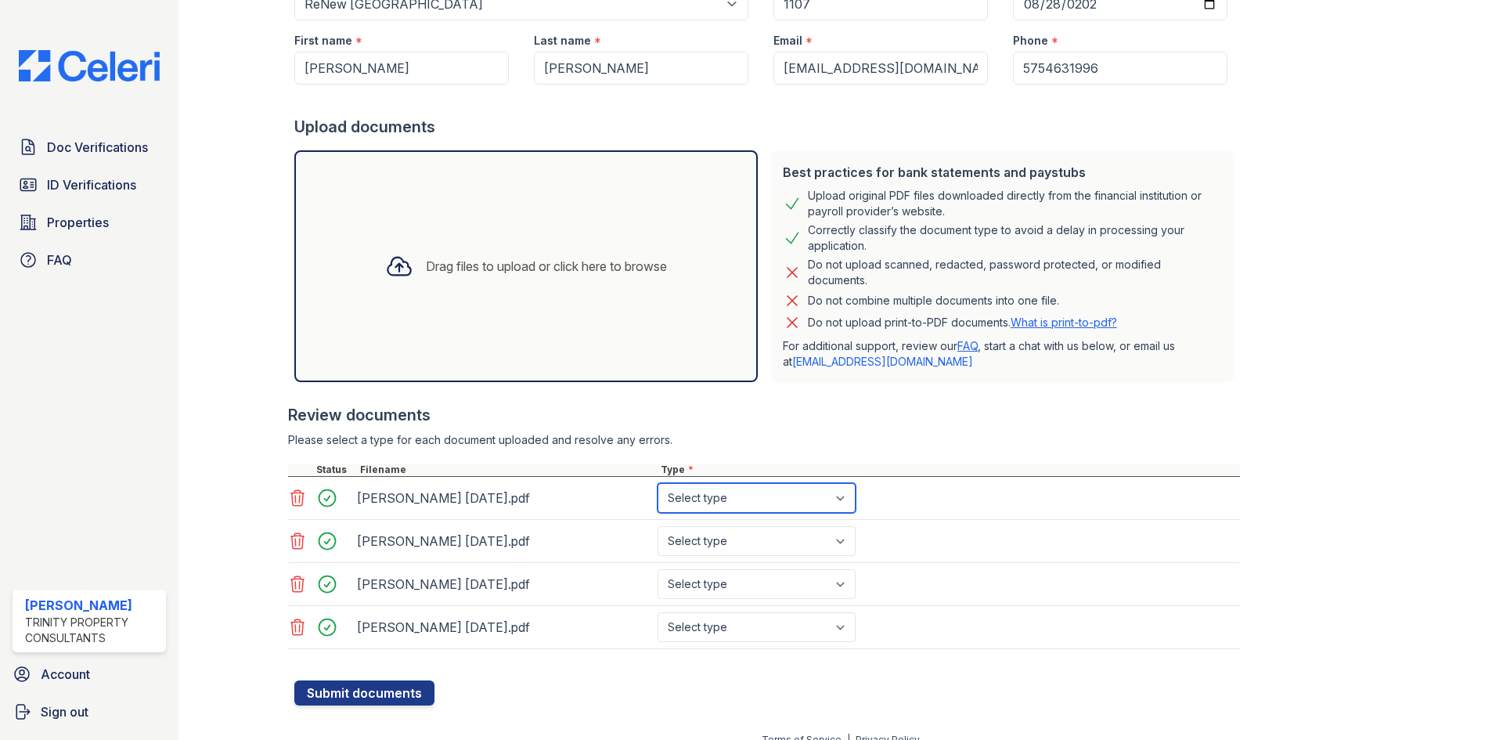
click at [738, 501] on select "Select type Paystub Bank Statement Offer Letter Tax Documents Benefit Award Let…" at bounding box center [757, 498] width 198 height 30
select select "paystub"
click at [658, 483] on select "Select type Paystub Bank Statement Offer Letter Tax Documents Benefit Award Let…" at bounding box center [757, 498] width 198 height 30
drag, startPoint x: 729, startPoint y: 536, endPoint x: 728, endPoint y: 553, distance: 16.5
click at [729, 536] on select "Select type Paystub Bank Statement Offer Letter Tax Documents Benefit Award Let…" at bounding box center [757, 541] width 198 height 30
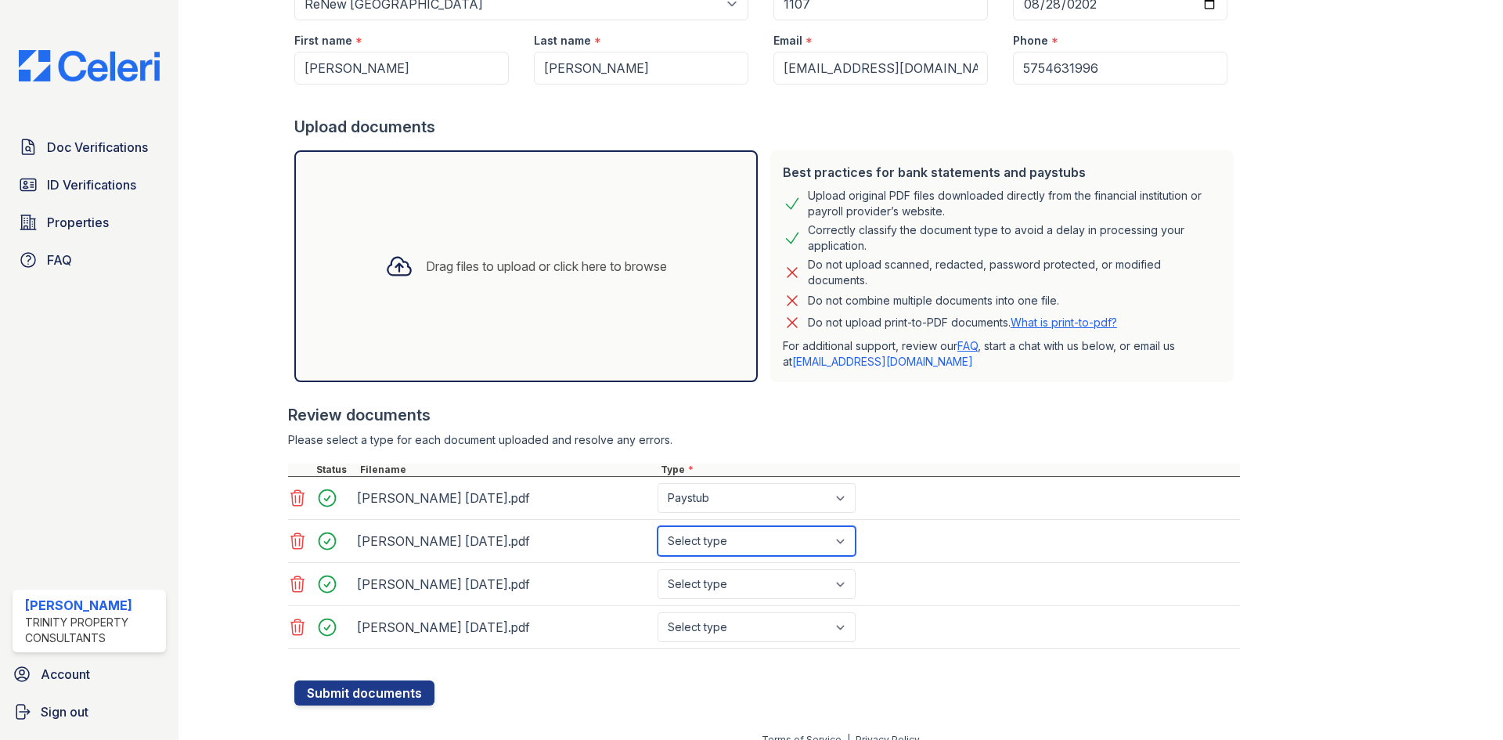
select select "paystub"
click at [658, 526] on select "Select type Paystub Bank Statement Offer Letter Tax Documents Benefit Award Let…" at bounding box center [757, 541] width 198 height 30
click at [724, 580] on select "Select type Paystub Bank Statement Offer Letter Tax Documents Benefit Award Let…" at bounding box center [757, 584] width 198 height 30
select select "paystub"
click at [658, 569] on select "Select type Paystub Bank Statement Offer Letter Tax Documents Benefit Award Let…" at bounding box center [757, 584] width 198 height 30
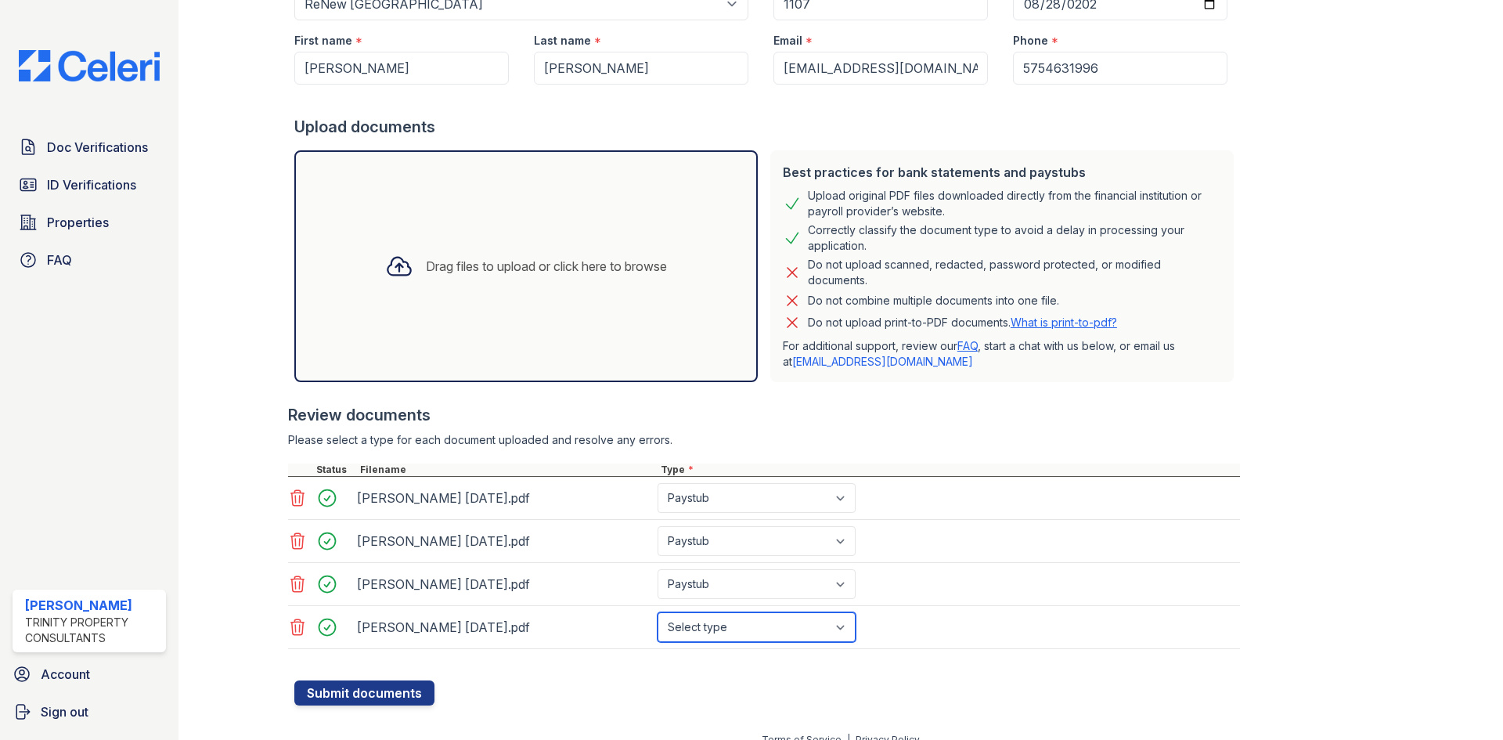
click at [752, 626] on select "Select type Paystub Bank Statement Offer Letter Tax Documents Benefit Award Let…" at bounding box center [757, 627] width 198 height 30
select select "paystub"
click at [658, 612] on select "Select type Paystub Bank Statement Offer Letter Tax Documents Benefit Award Let…" at bounding box center [757, 627] width 198 height 30
click at [333, 687] on button "Submit documents" at bounding box center [364, 692] width 140 height 25
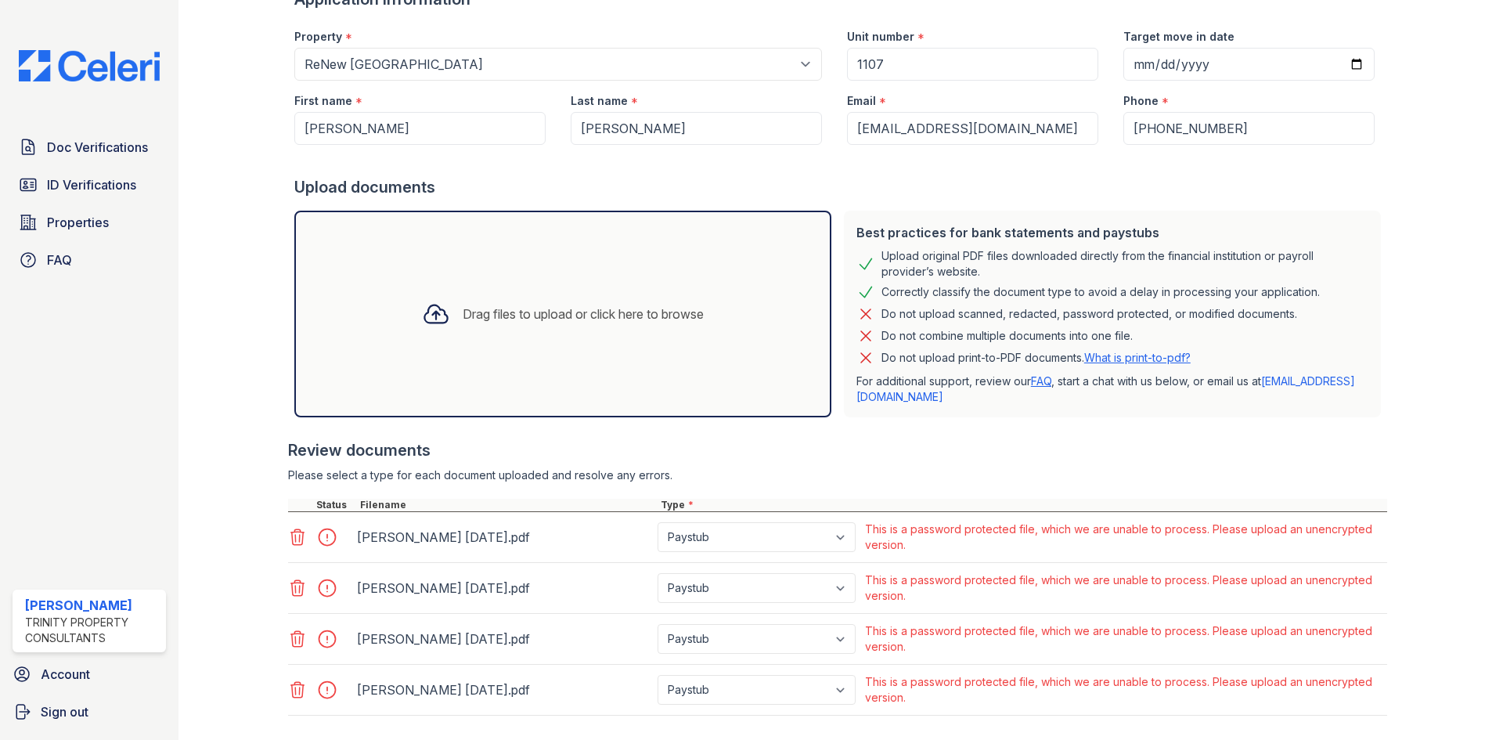
scroll to position [257, 0]
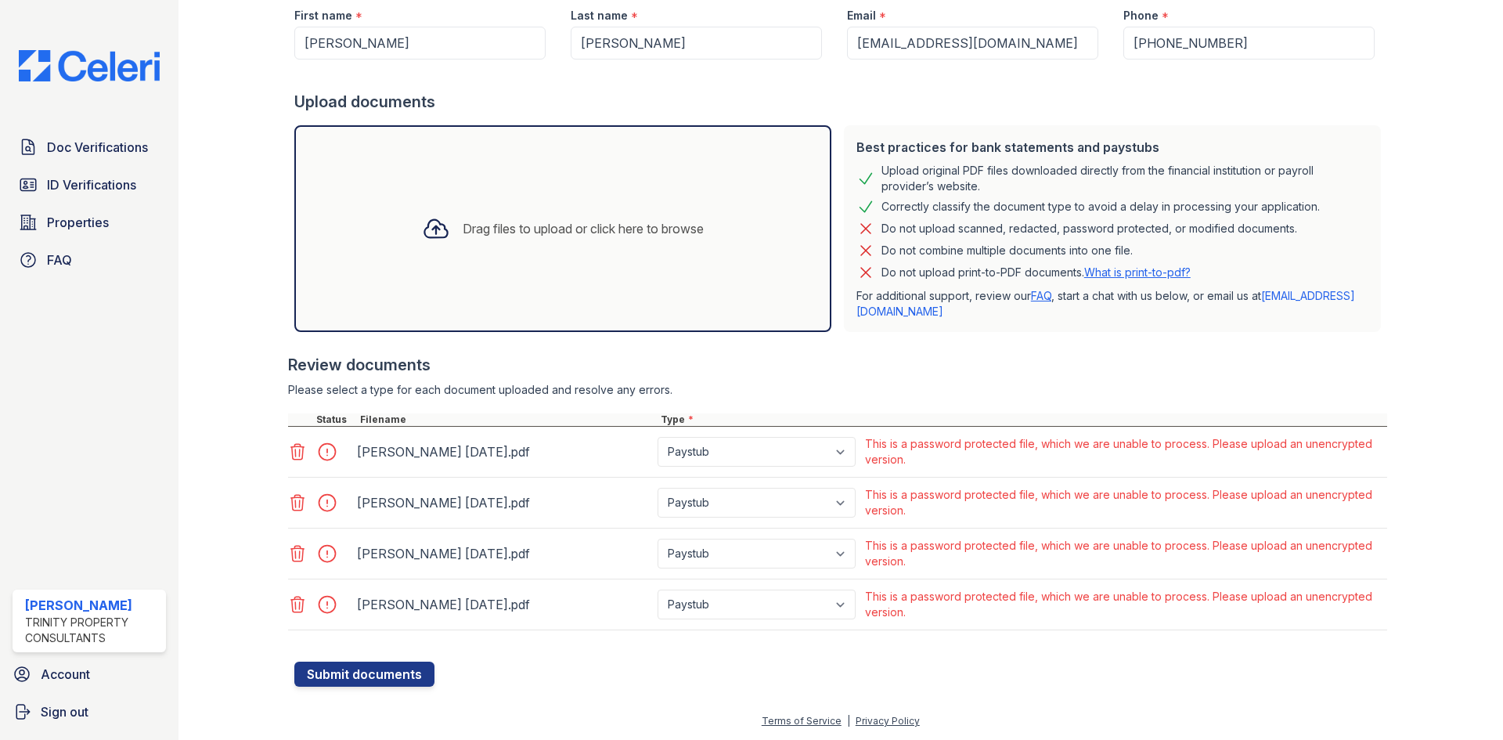
drag, startPoint x: 1124, startPoint y: 519, endPoint x: 1159, endPoint y: 575, distance: 65.4
click at [1128, 524] on div "[PERSON_NAME] [DATE].pdf Paystub Bank Statement Offer Letter Tax Documents Bene…" at bounding box center [837, 503] width 1099 height 51
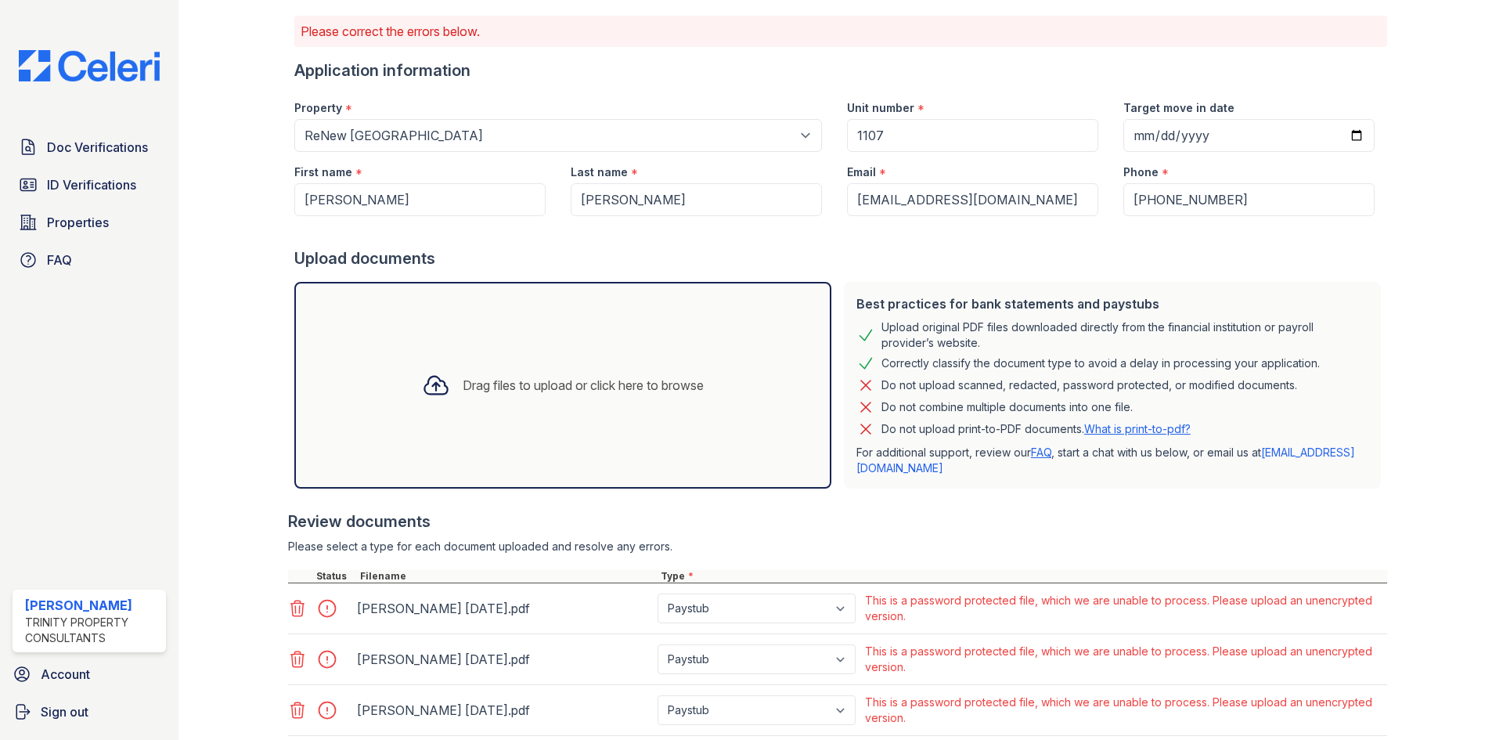
click at [1006, 483] on div "Best practices for bank statements and paystubs Upload original PDF files downl…" at bounding box center [1112, 385] width 537 height 207
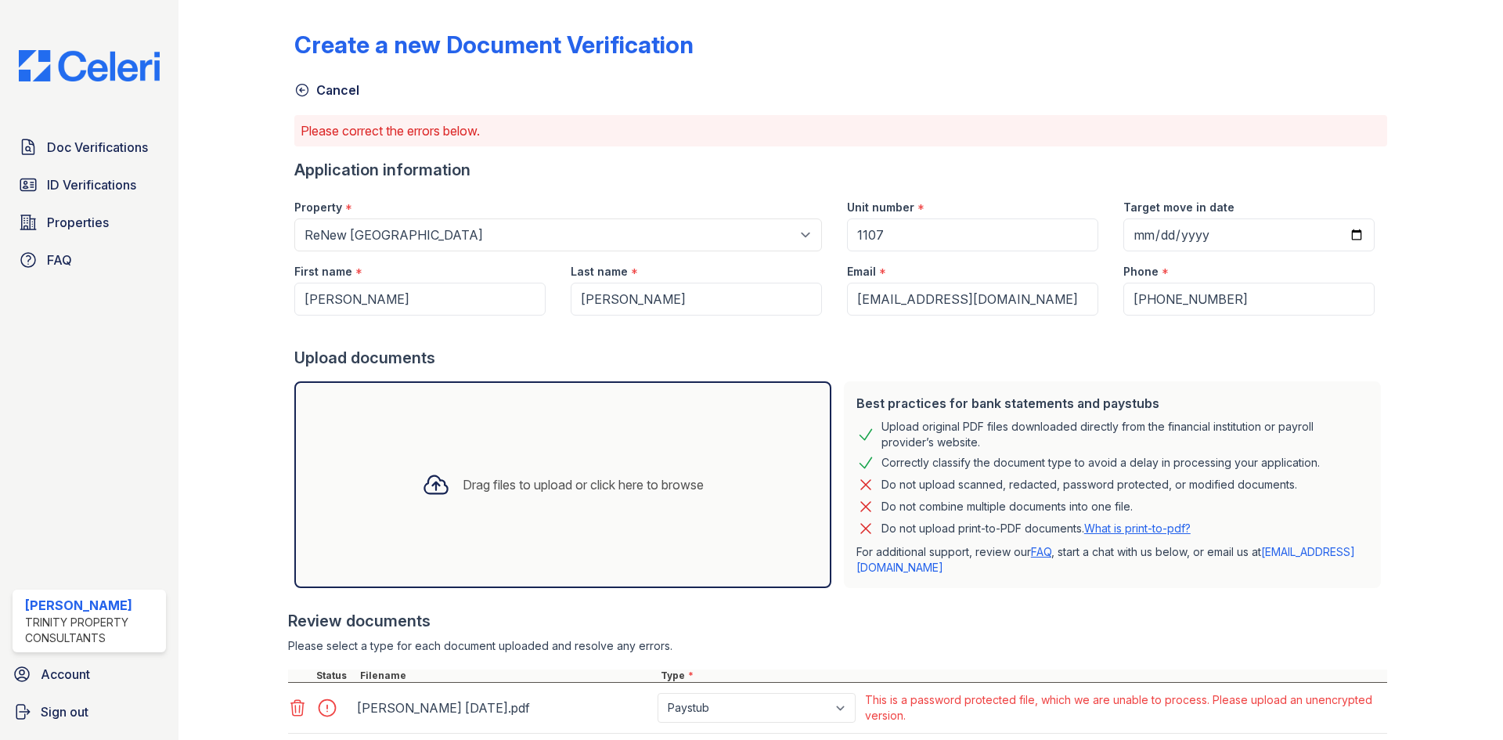
scroll to position [0, 0]
